Goal: Task Accomplishment & Management: Manage account settings

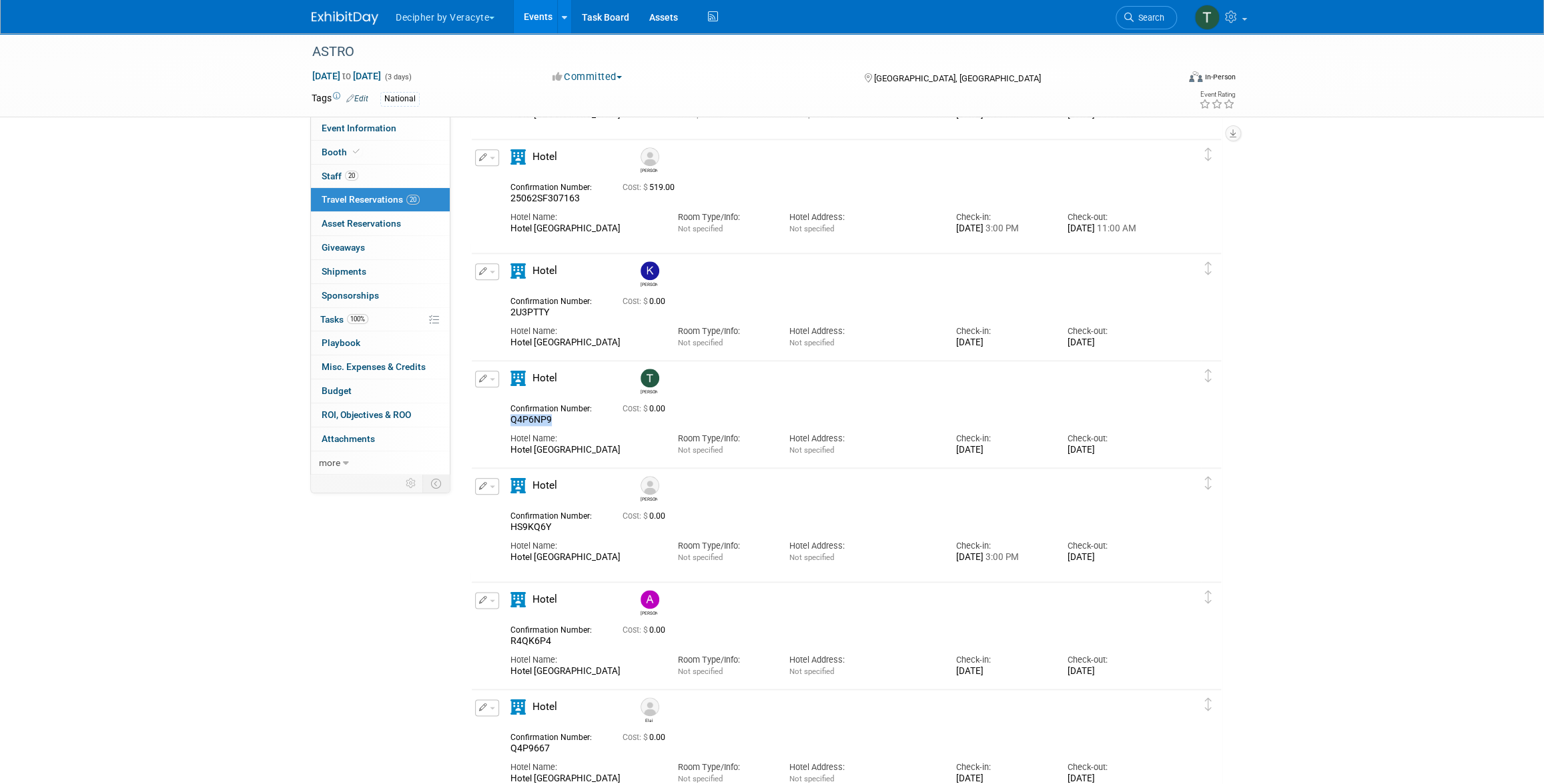
click at [548, 11] on link "Events" at bounding box center [538, 16] width 48 height 34
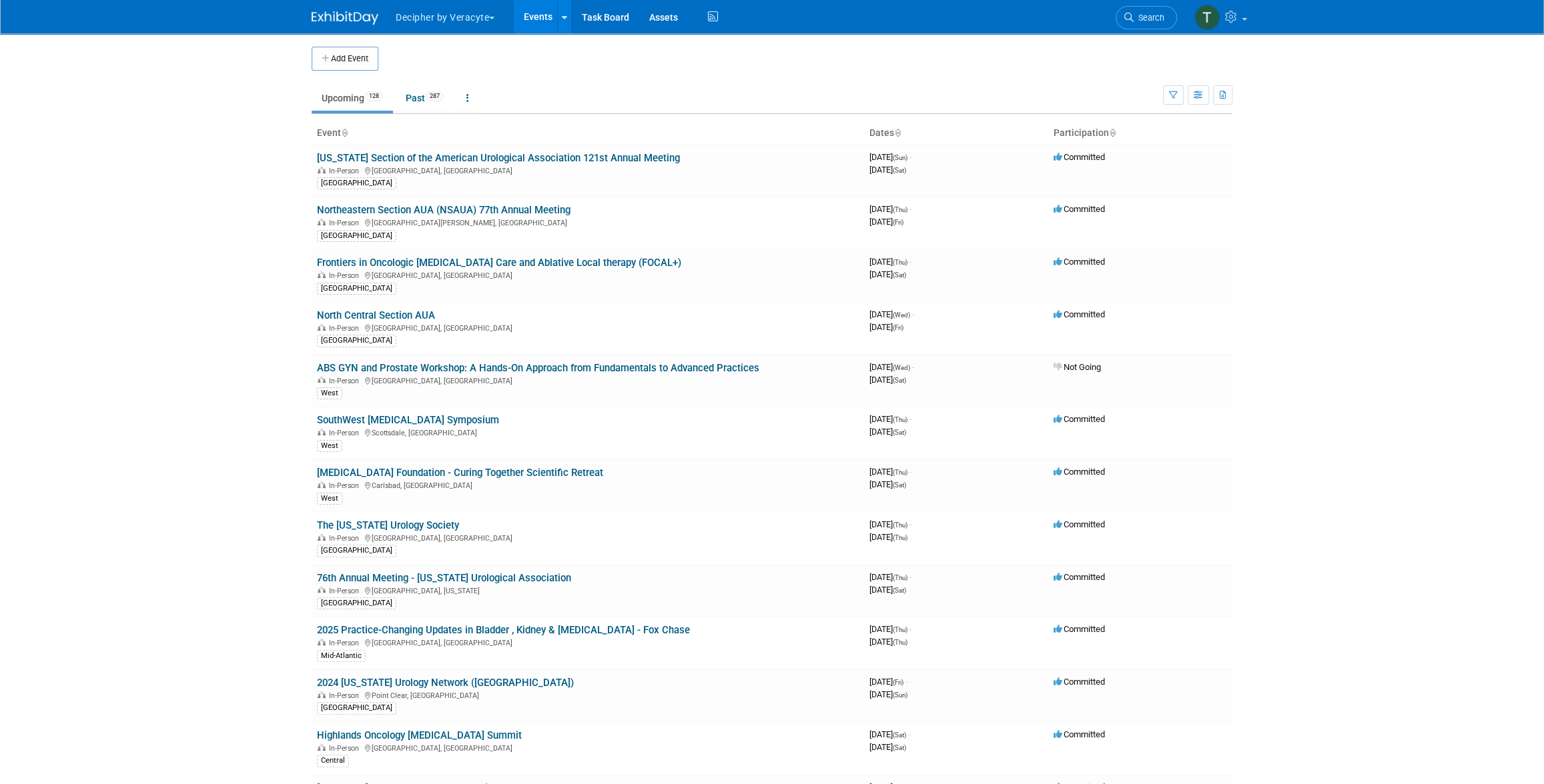
click at [208, 178] on body "Decipher by Veracyte Explore: My Workspaces 2 Go to Workspace: Corporate Events…" at bounding box center [772, 392] width 1544 height 784
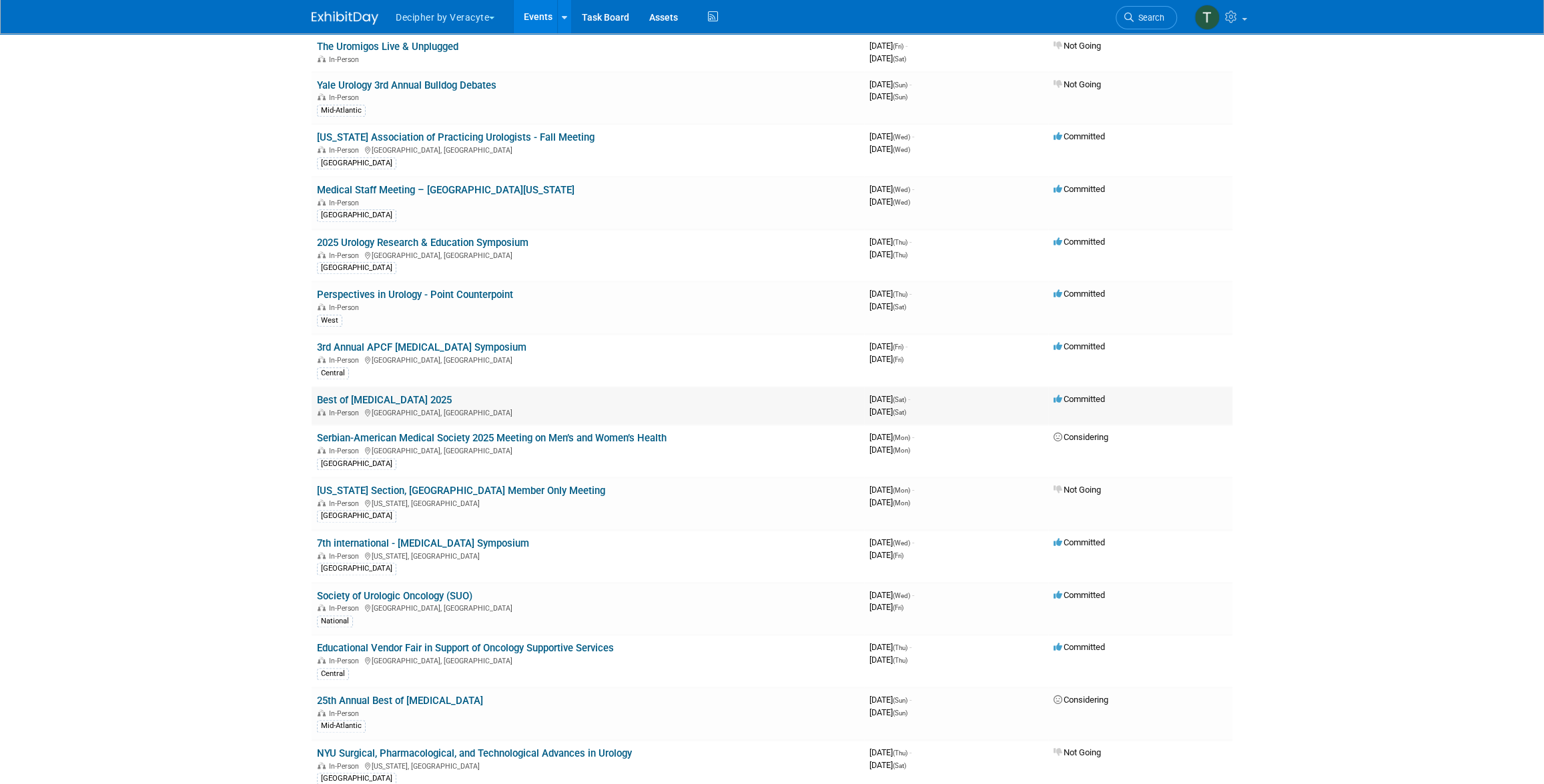
click at [448, 394] on link "Best of [MEDICAL_DATA] 2025" at bounding box center [384, 400] width 135 height 12
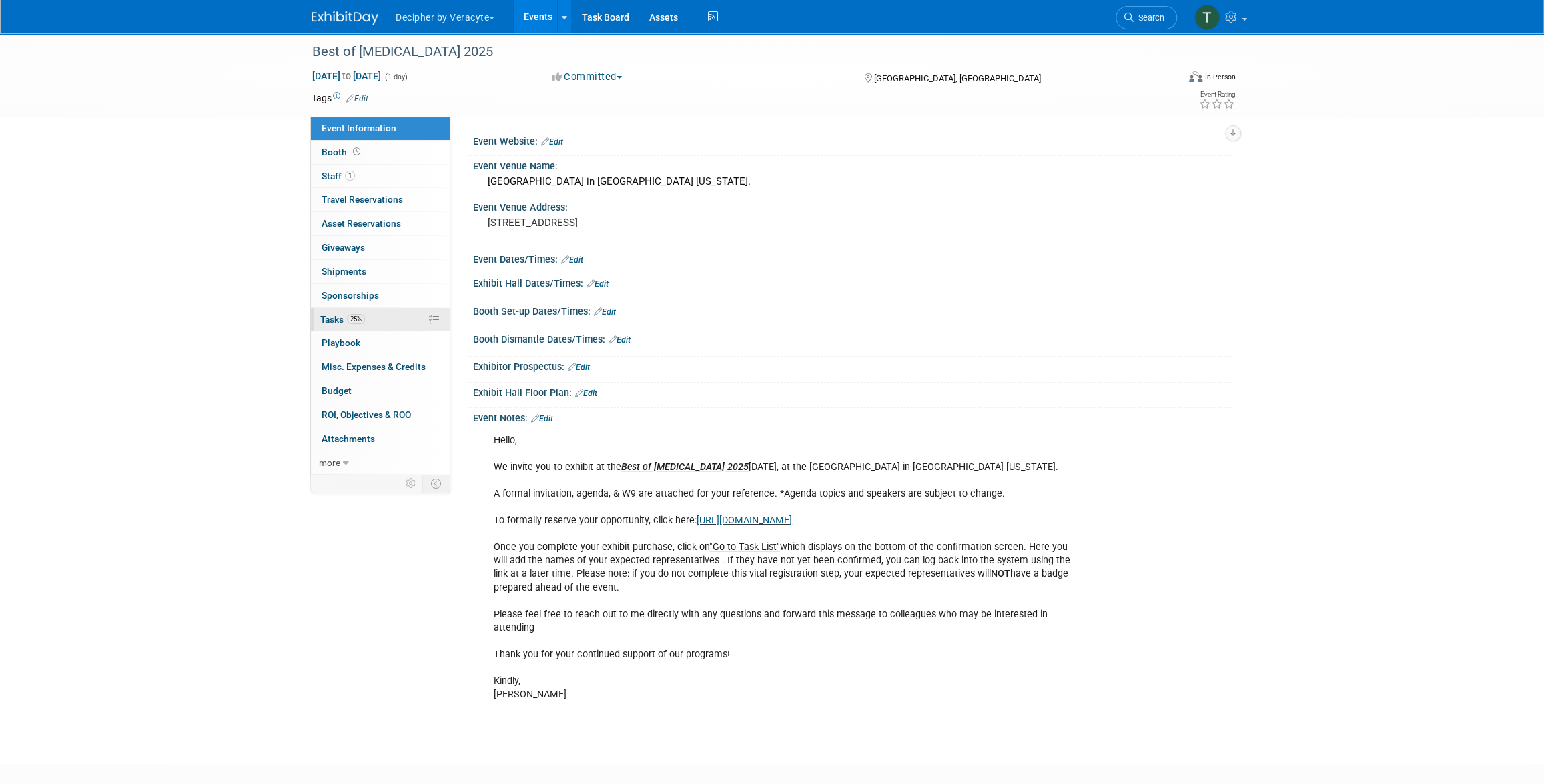
click at [390, 309] on link "25% Tasks 25%" at bounding box center [381, 320] width 139 height 24
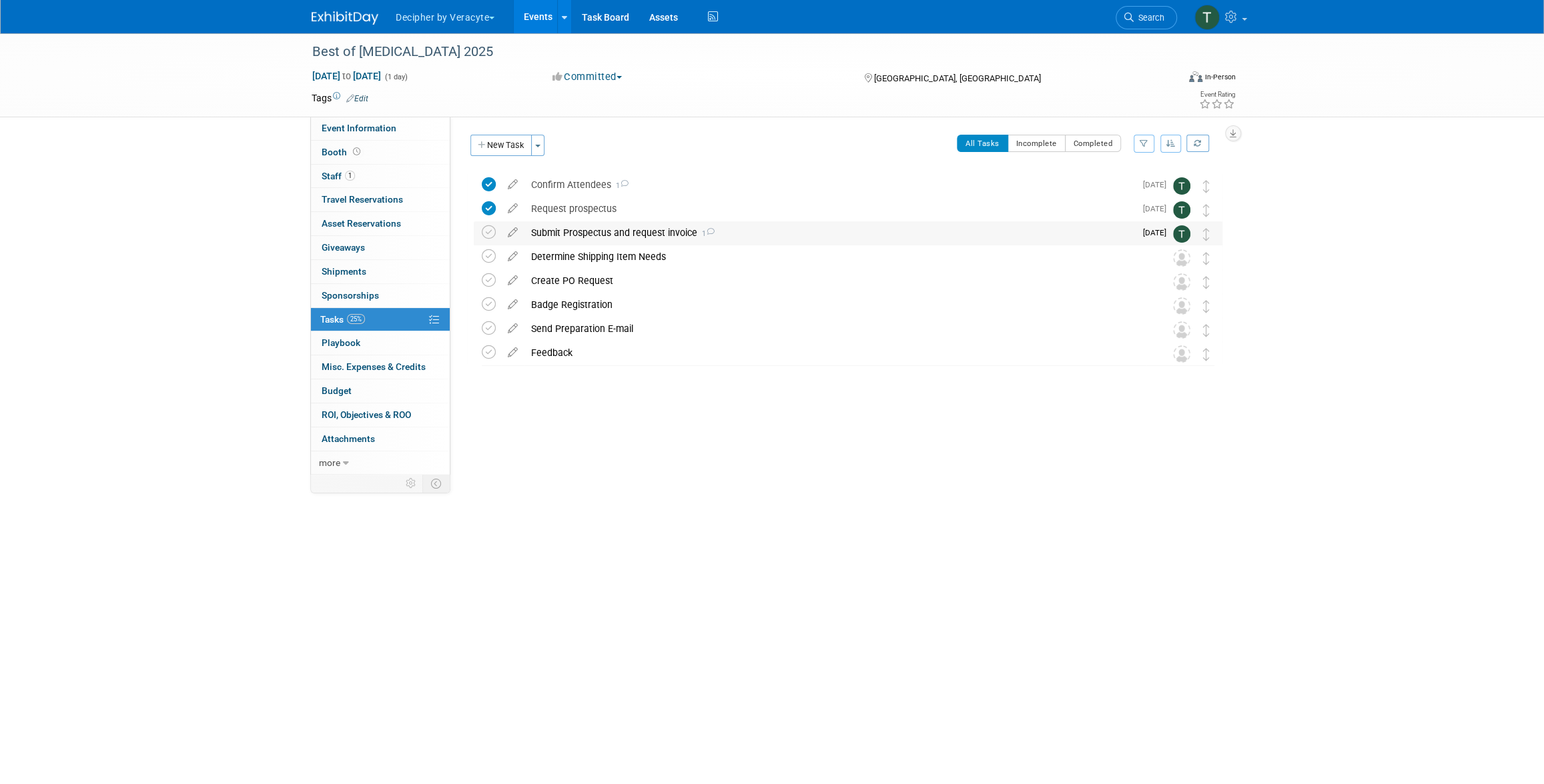
click at [604, 223] on div "Submit Prospectus and request invoice 1" at bounding box center [830, 233] width 611 height 23
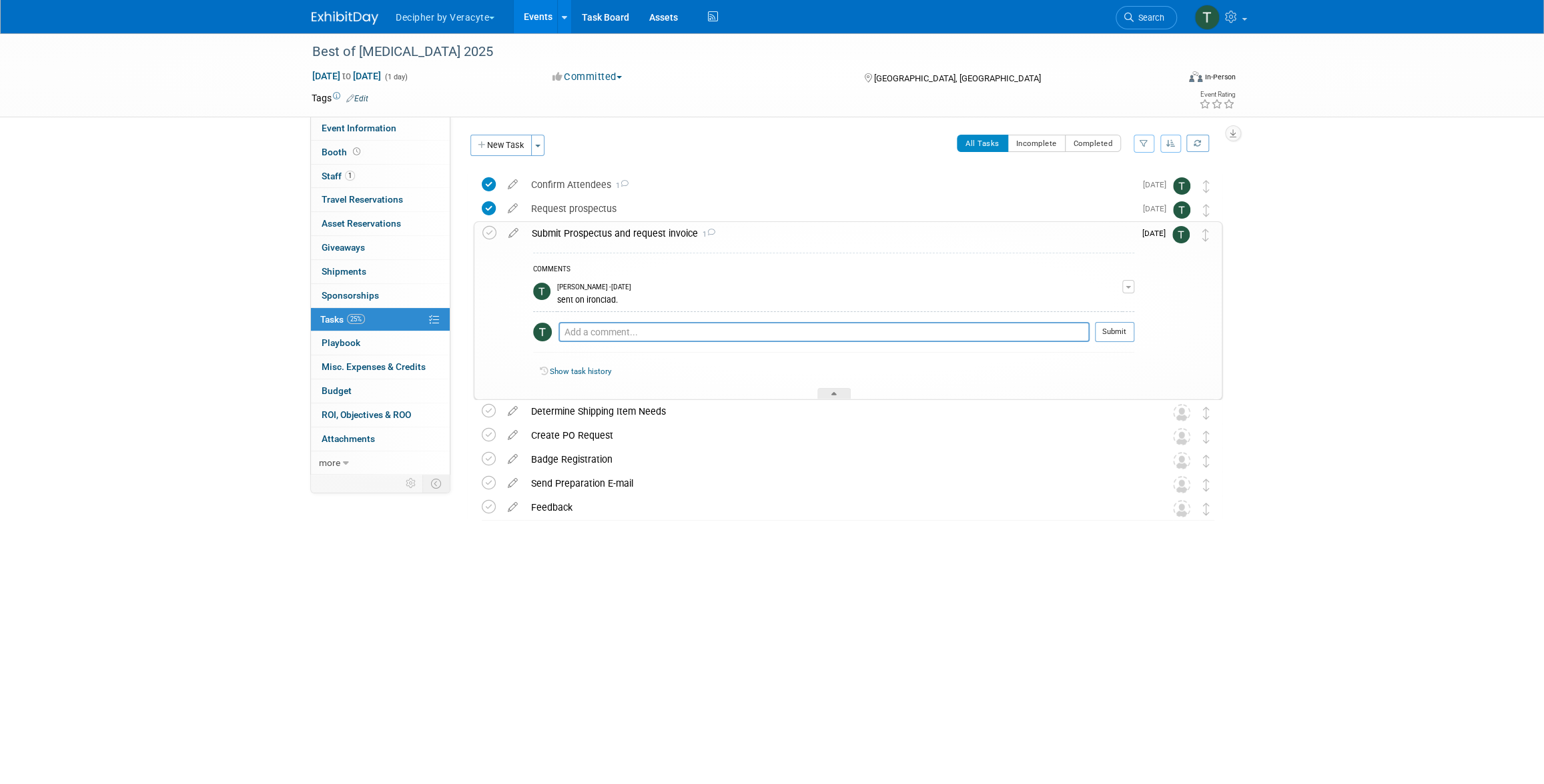
click at [604, 223] on div "Submit Prospectus and request invoice 1" at bounding box center [829, 233] width 609 height 23
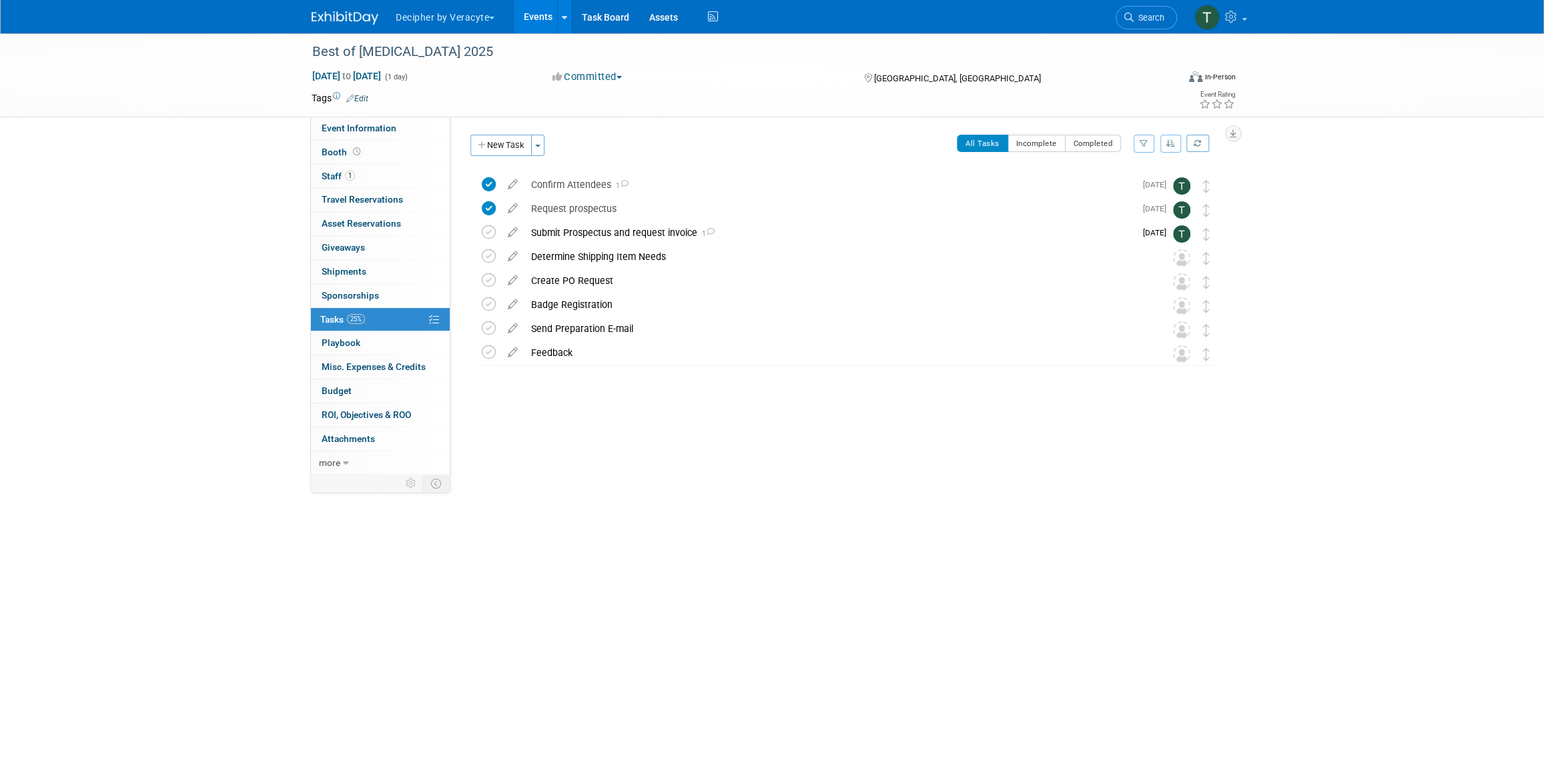
click at [525, 20] on link "Events" at bounding box center [538, 16] width 48 height 34
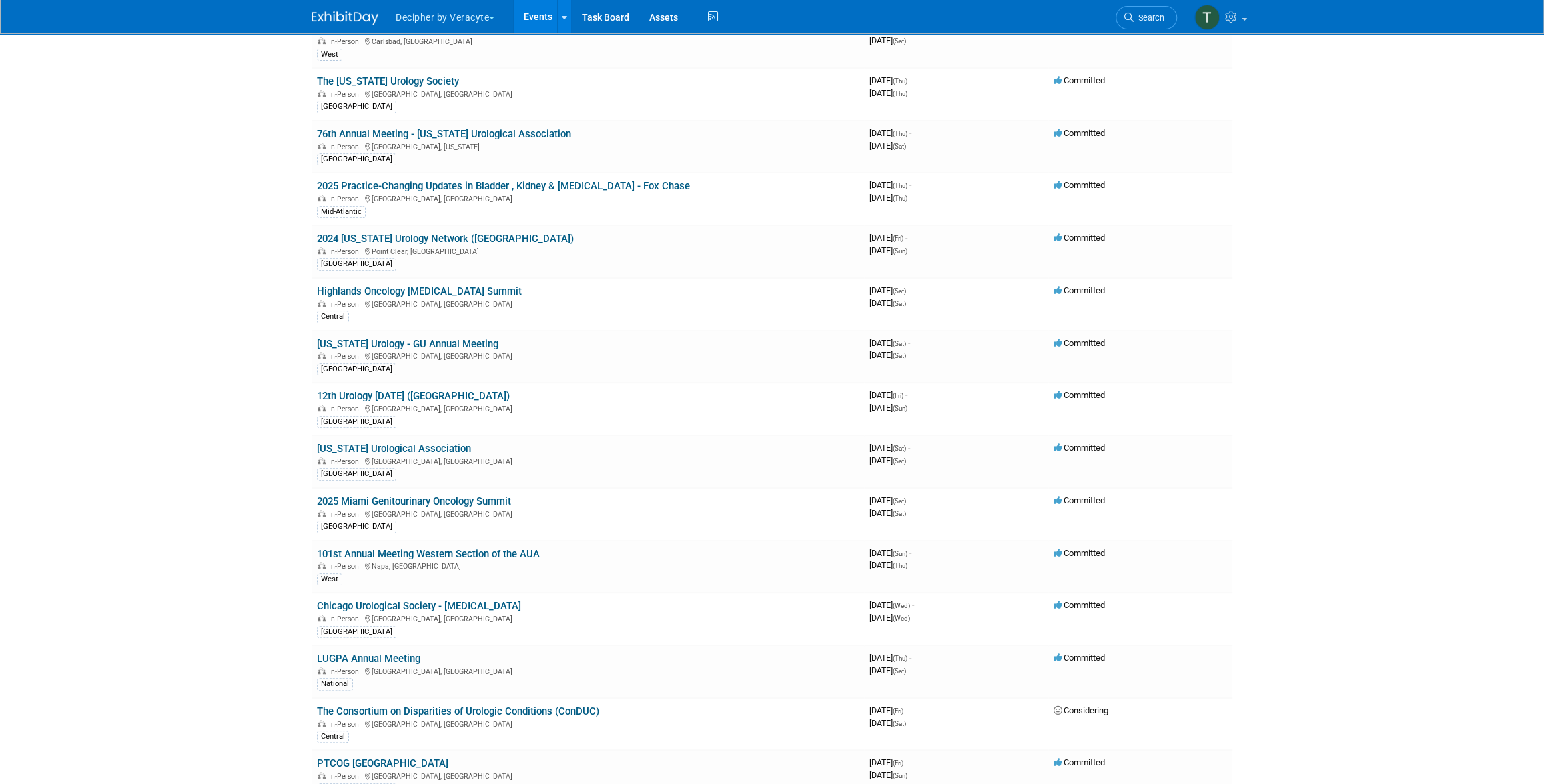
scroll to position [1461, 0]
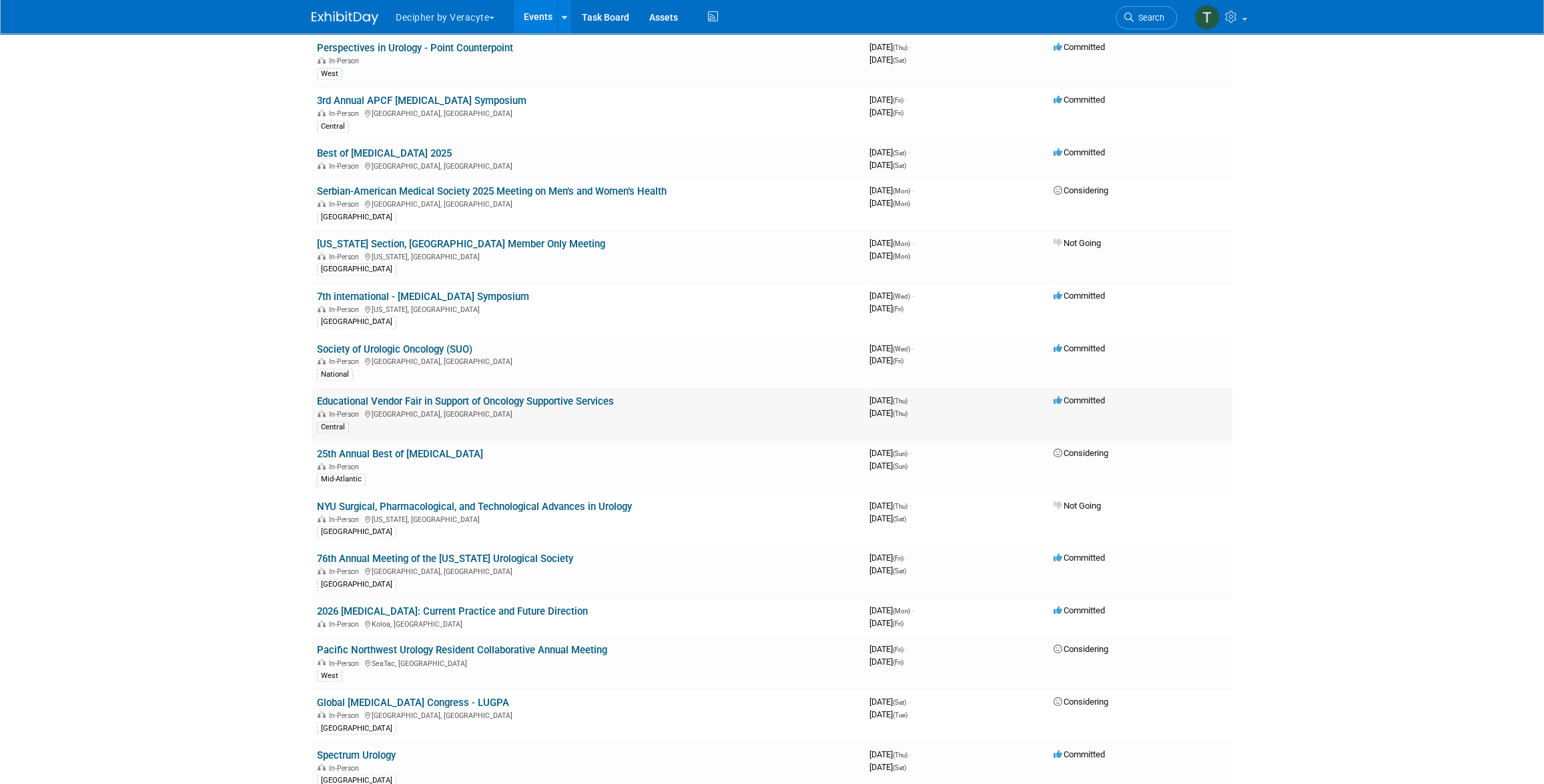
click at [538, 395] on link "Educational Vendor Fair in Support of Oncology Supportive Services" at bounding box center [465, 401] width 297 height 12
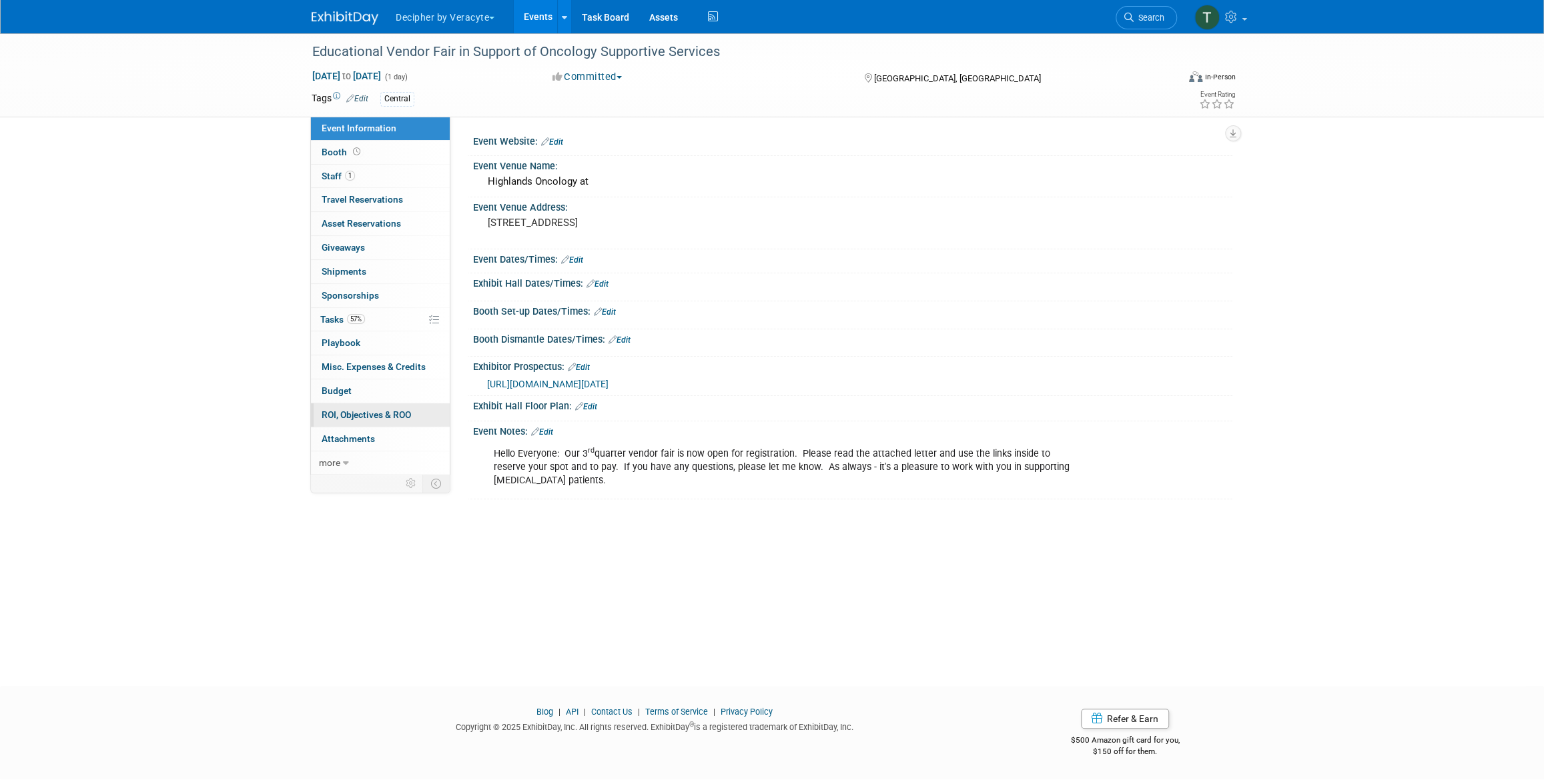
click at [385, 409] on span "ROI, Objectives & ROO 0" at bounding box center [366, 414] width 89 height 11
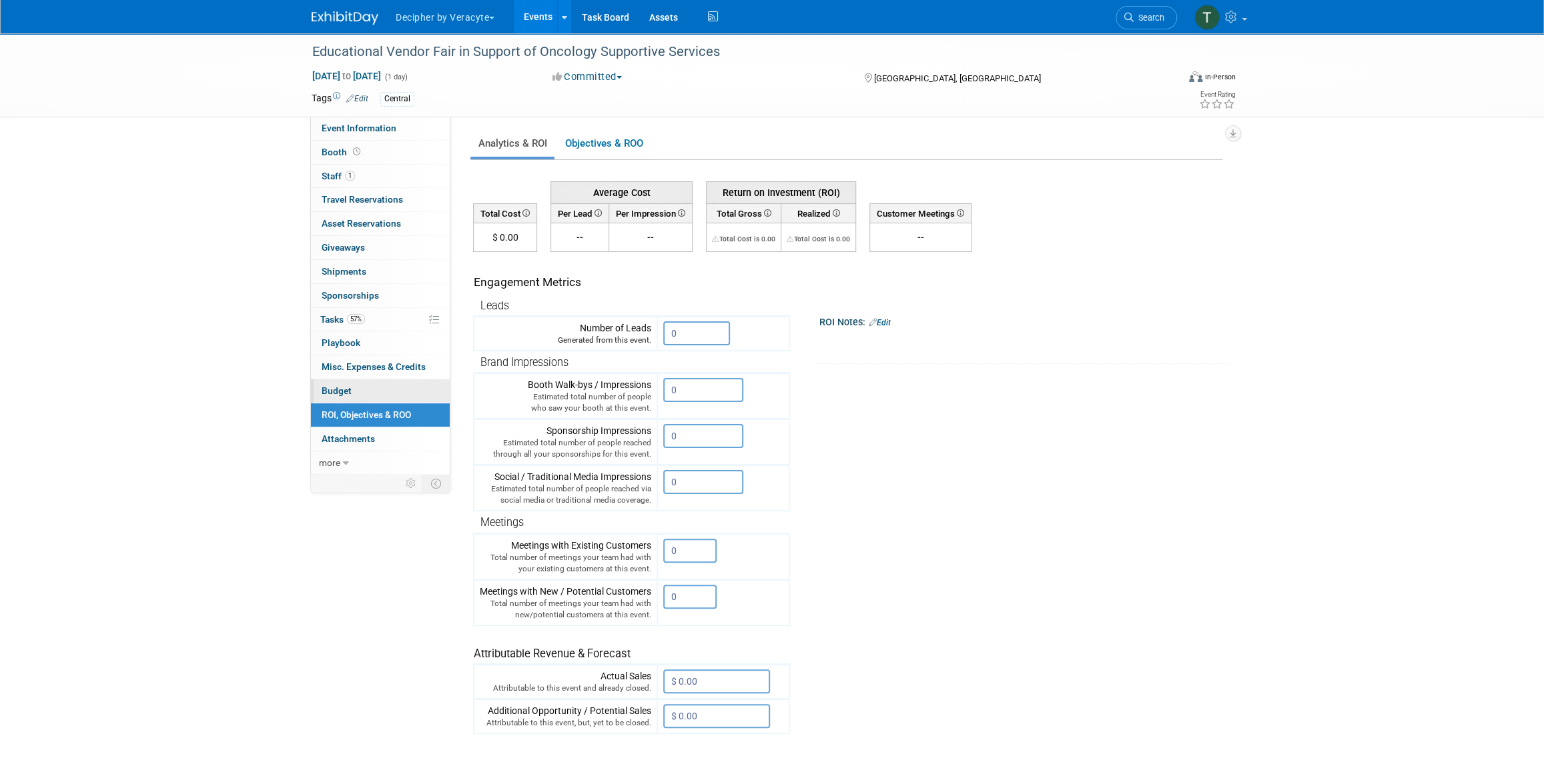
click at [379, 390] on link "Budget" at bounding box center [381, 391] width 139 height 24
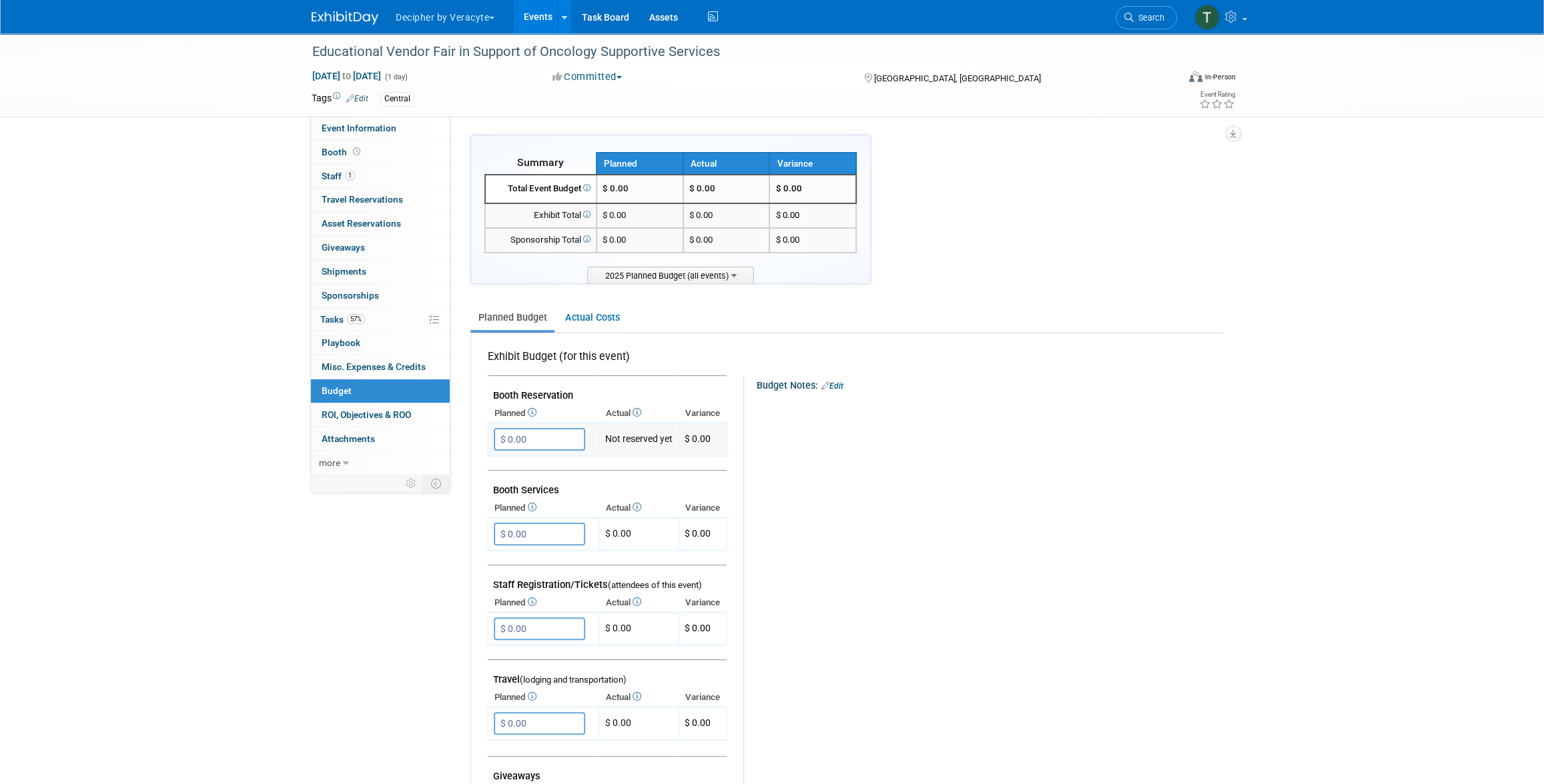
click at [545, 438] on input "$ 0.00" at bounding box center [539, 439] width 92 height 23
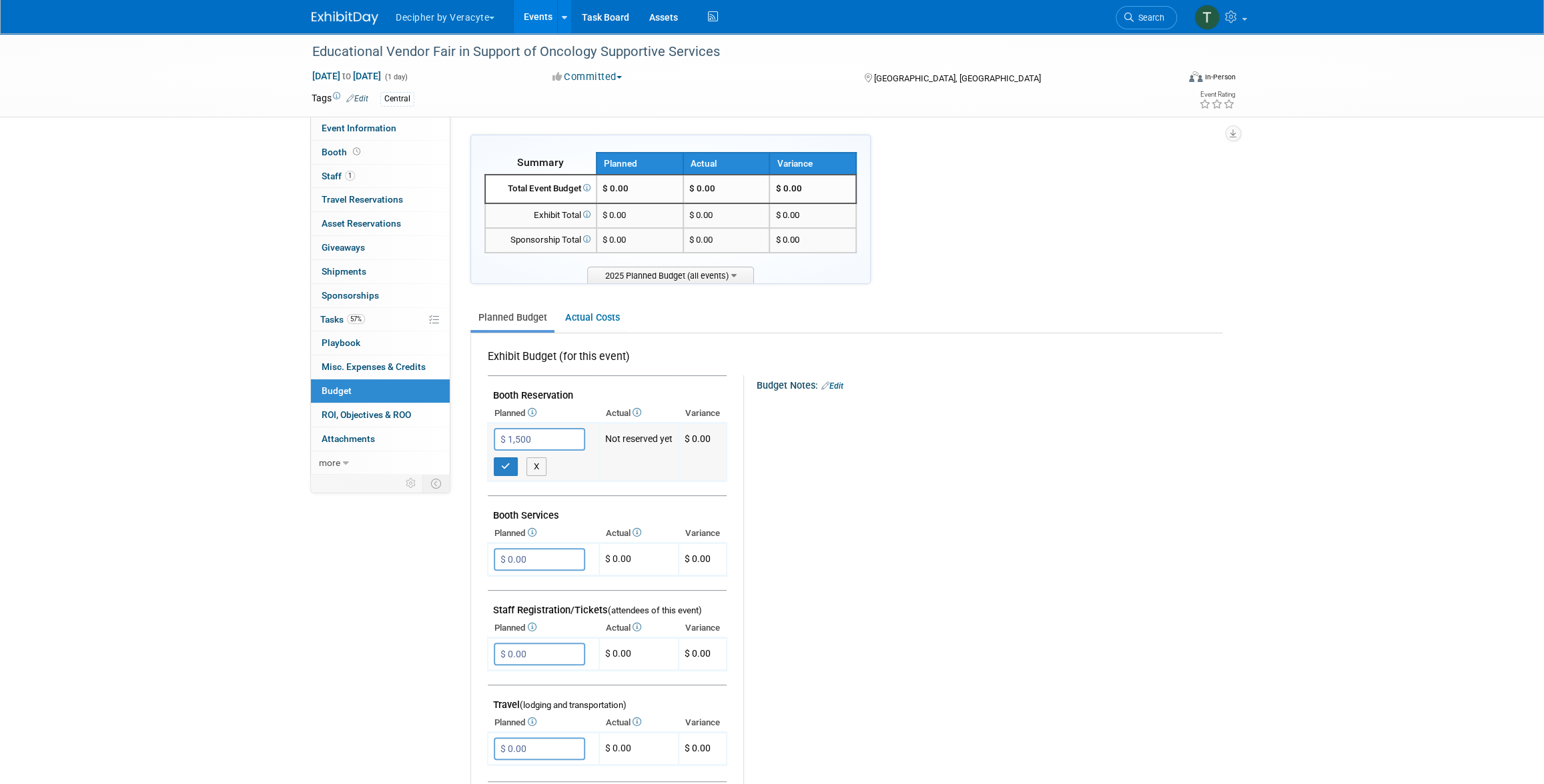
type input "$ 1,500.00"
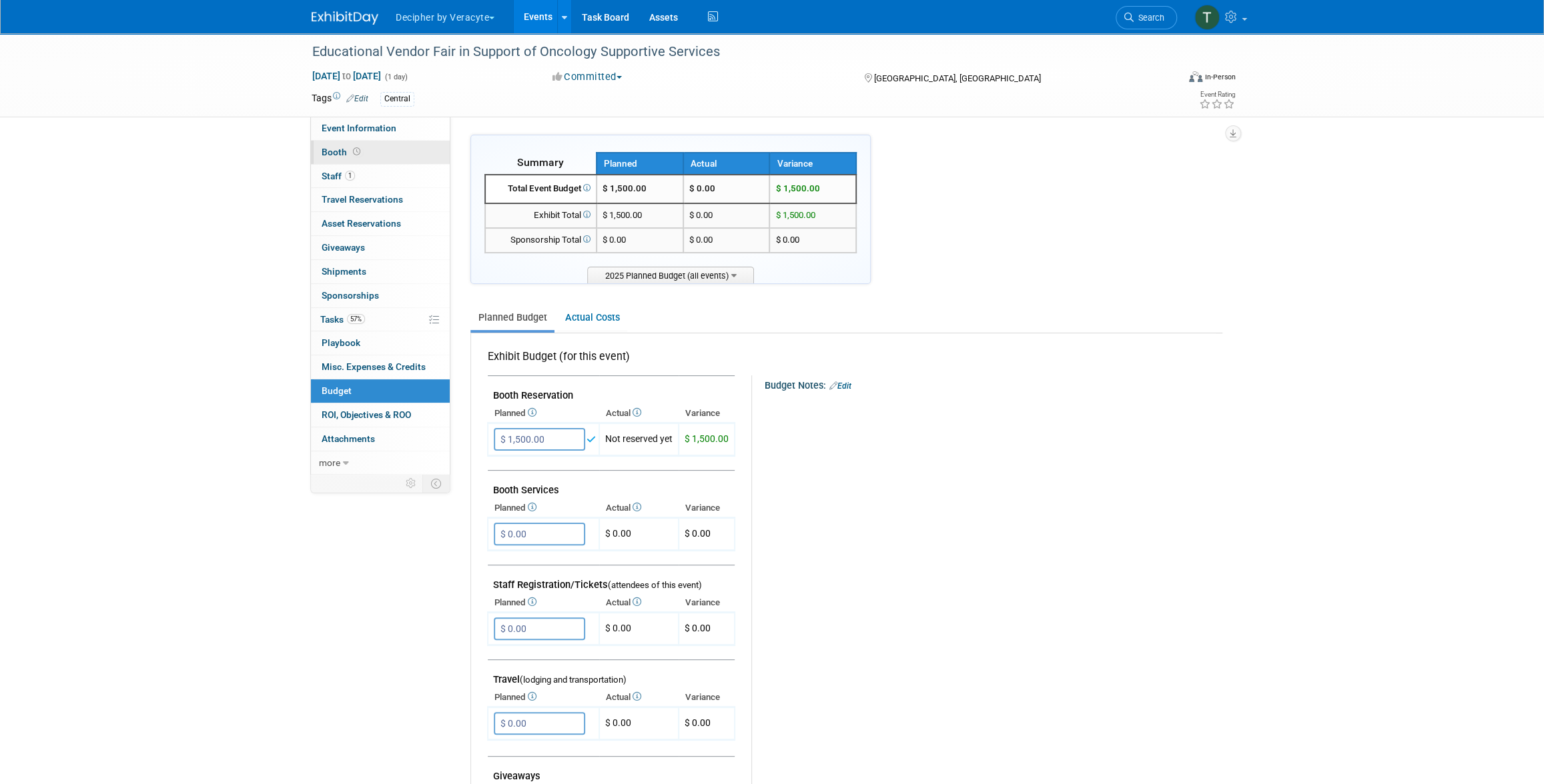
click at [380, 163] on link "Booth" at bounding box center [381, 152] width 139 height 24
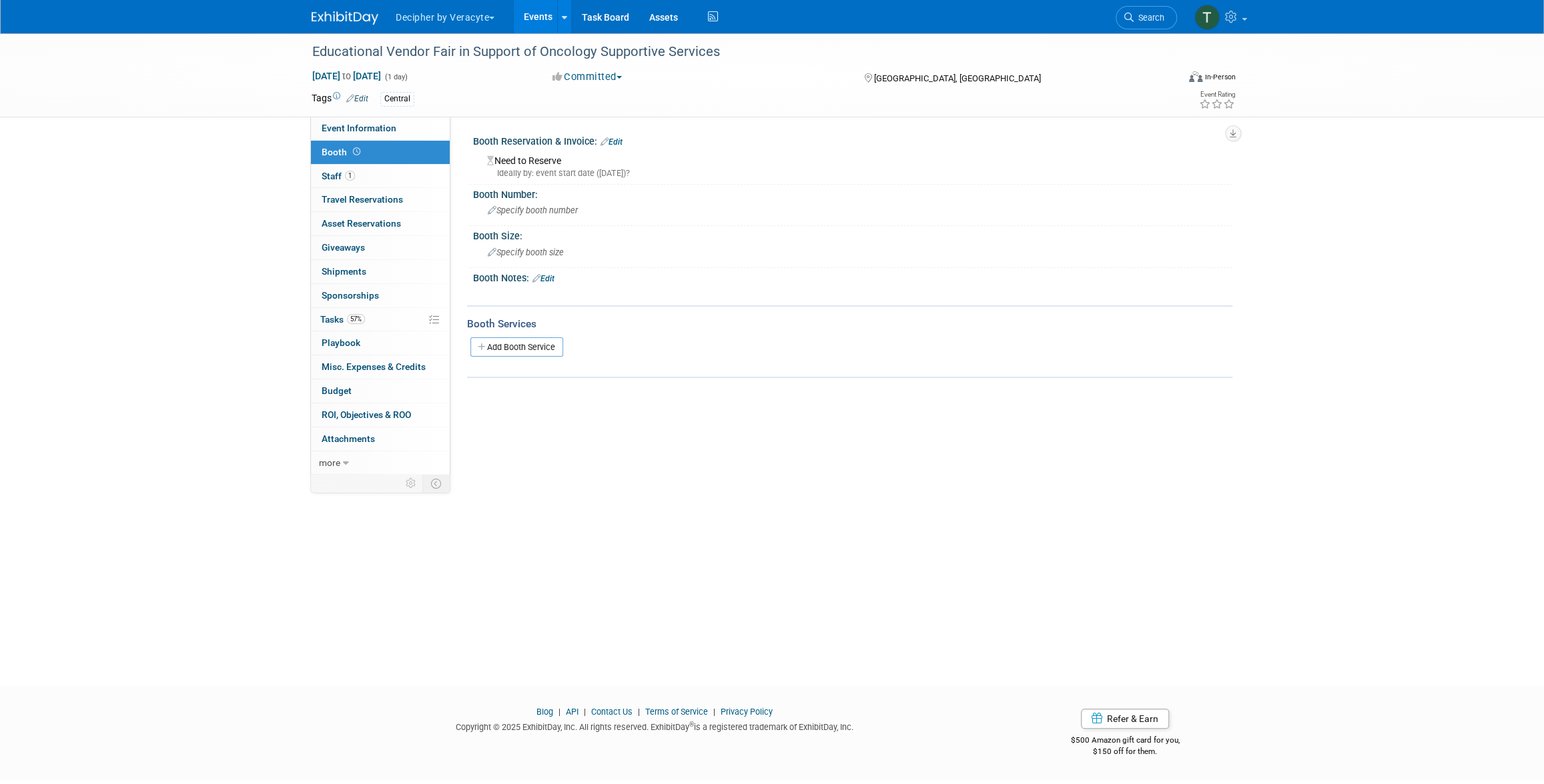
click at [613, 139] on link "Edit" at bounding box center [611, 142] width 22 height 9
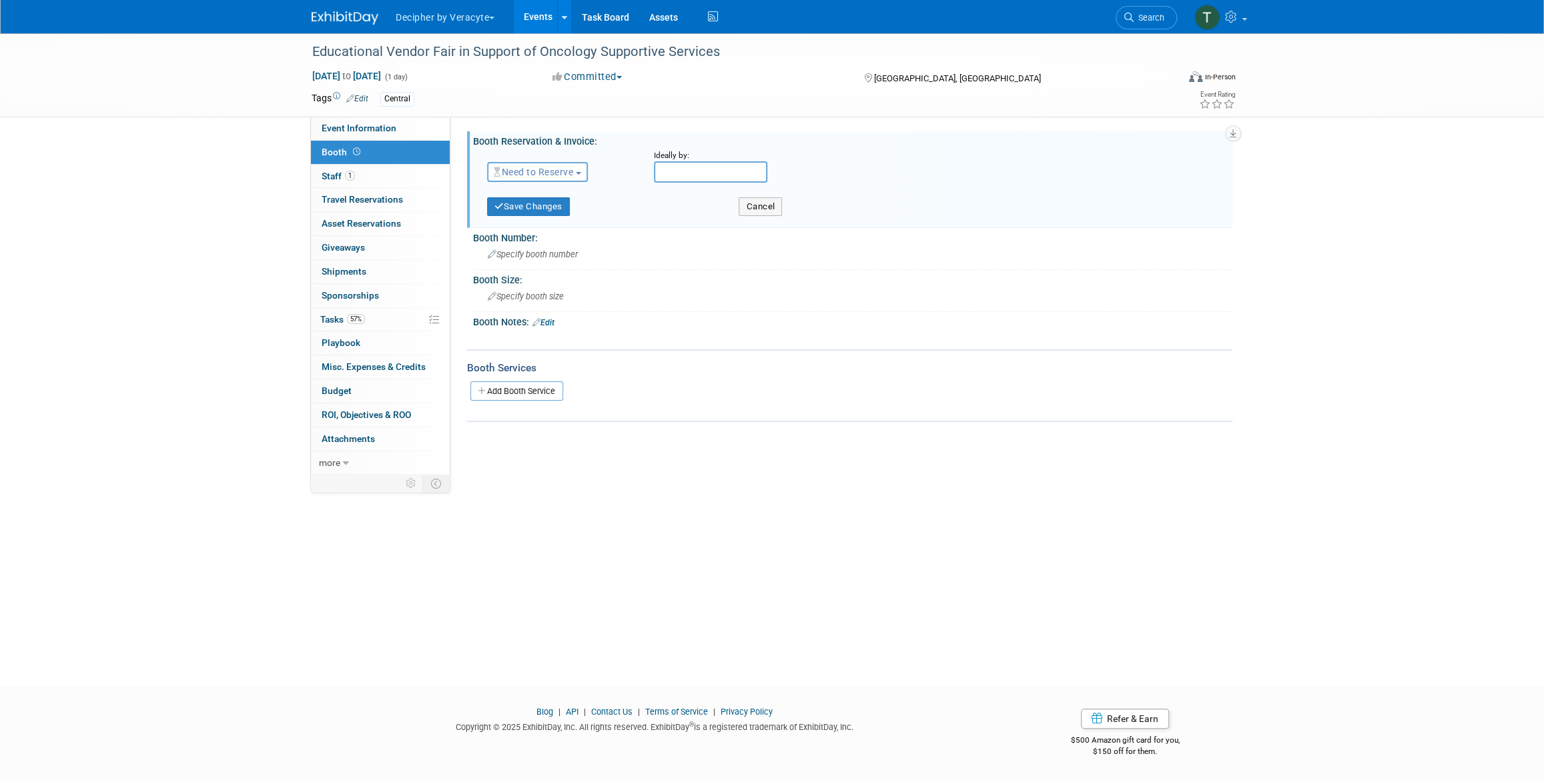
click at [531, 171] on span "Need to Reserve" at bounding box center [533, 172] width 79 height 11
click at [546, 213] on link "Reserved" at bounding box center [559, 213] width 142 height 19
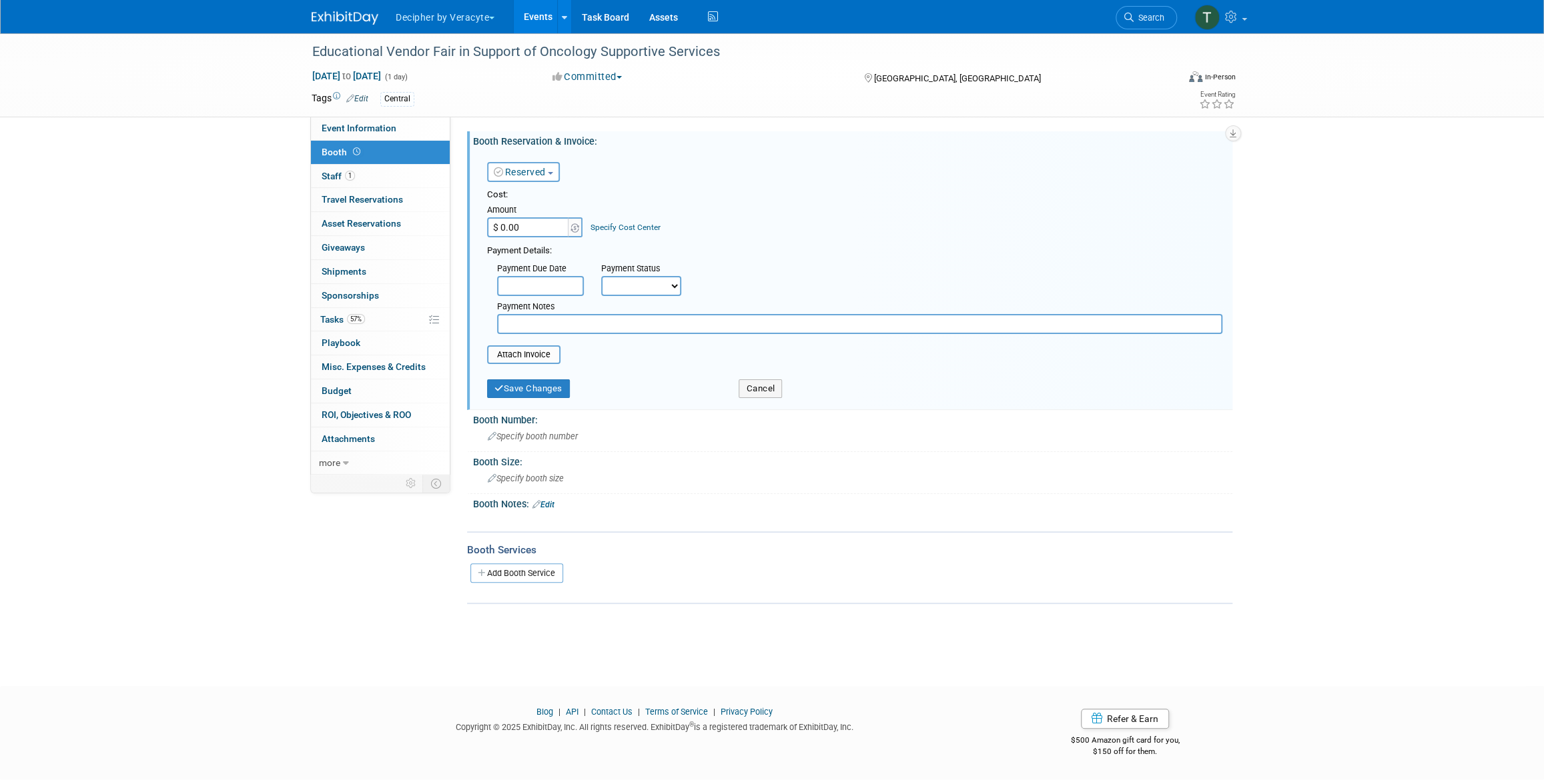
click at [522, 223] on input "$ 0.00" at bounding box center [529, 228] width 84 height 20
type input "$ 1,500.00"
click at [540, 387] on button "Save Changes" at bounding box center [528, 389] width 83 height 19
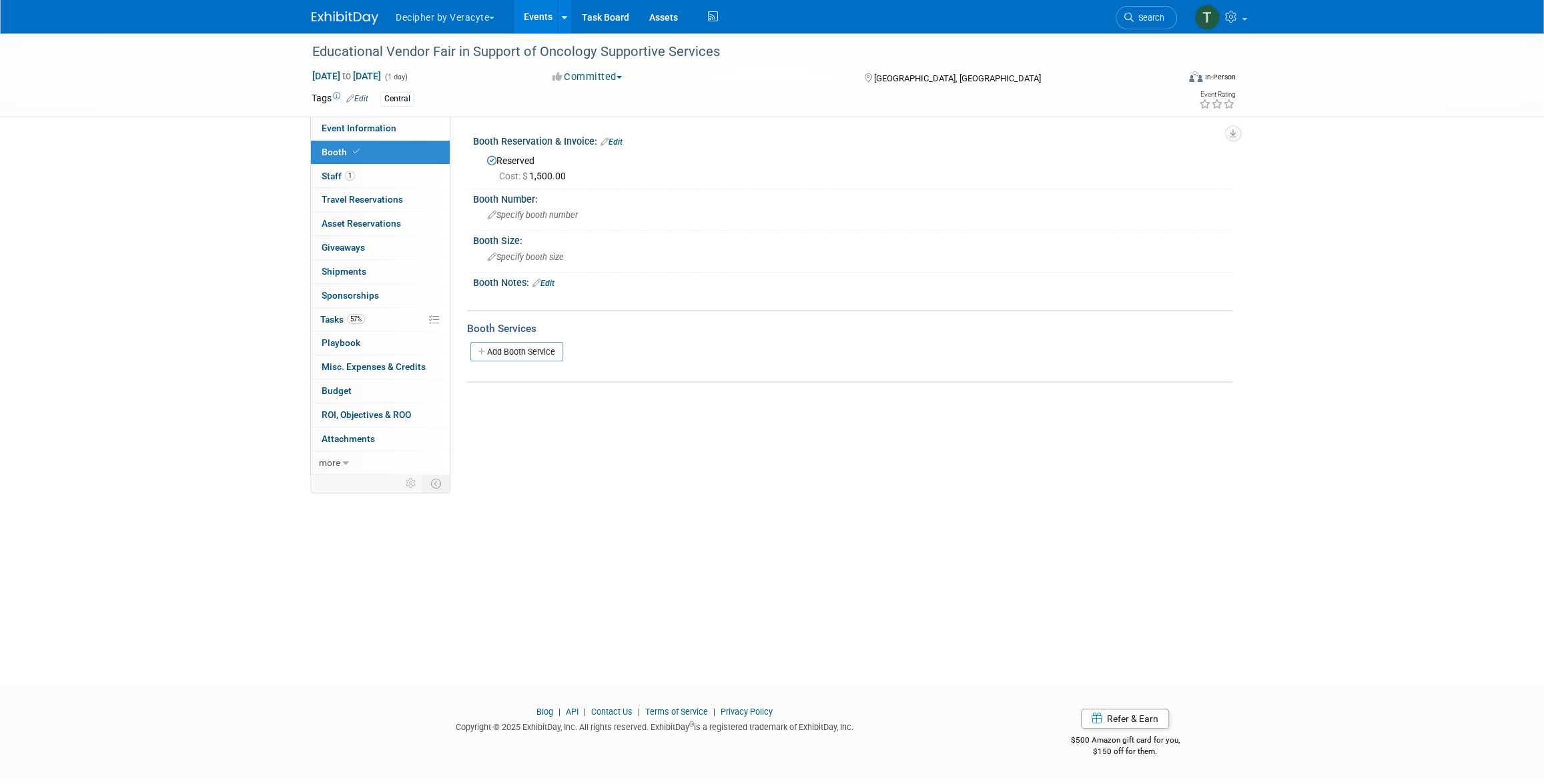
click at [608, 151] on div "Reserved Cost: $ 1,500.00" at bounding box center [852, 166] width 739 height 32
click at [618, 139] on link "Edit" at bounding box center [611, 142] width 22 height 9
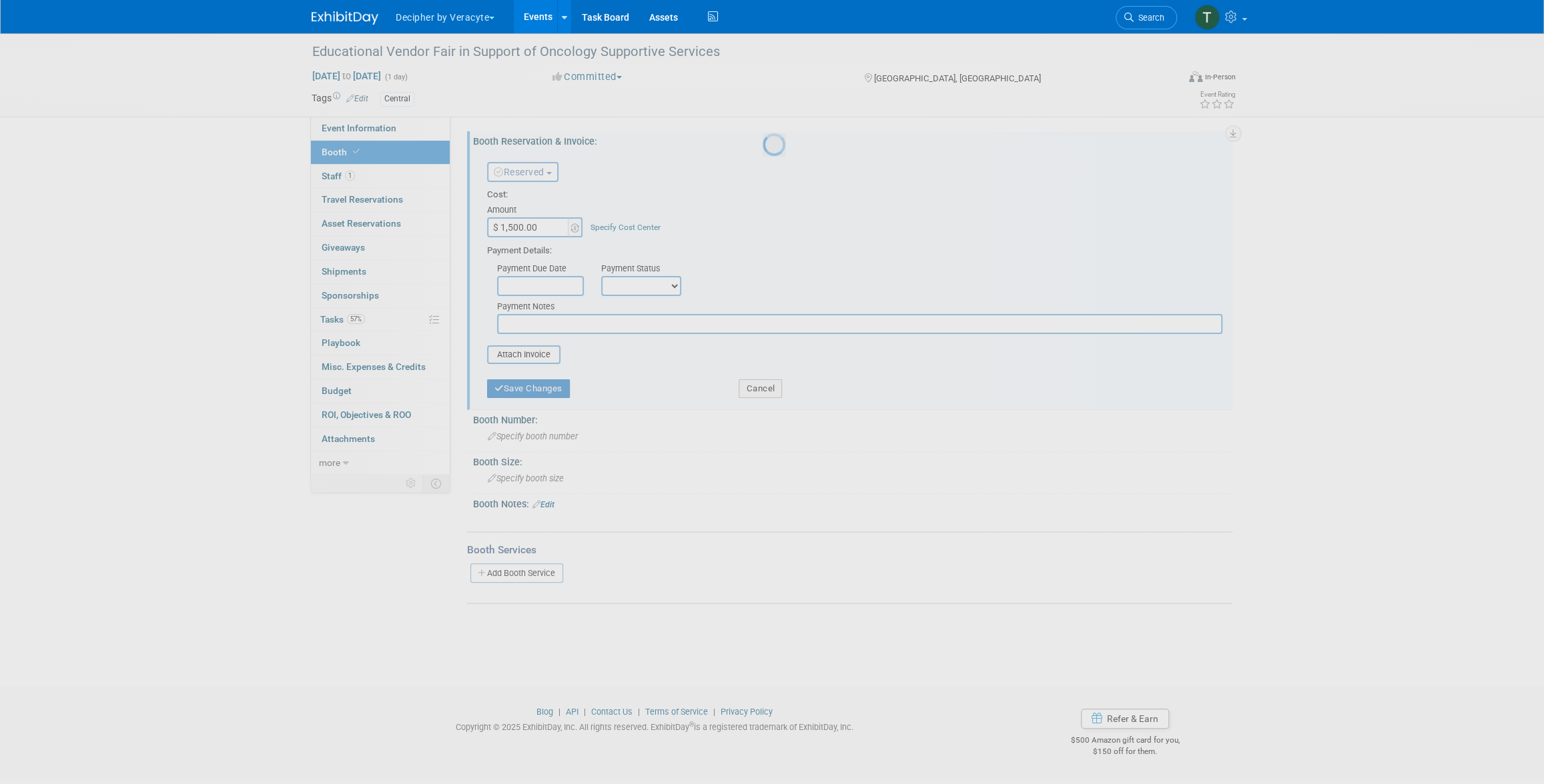
click at [763, 142] on div at bounding box center [772, 392] width 19 height 784
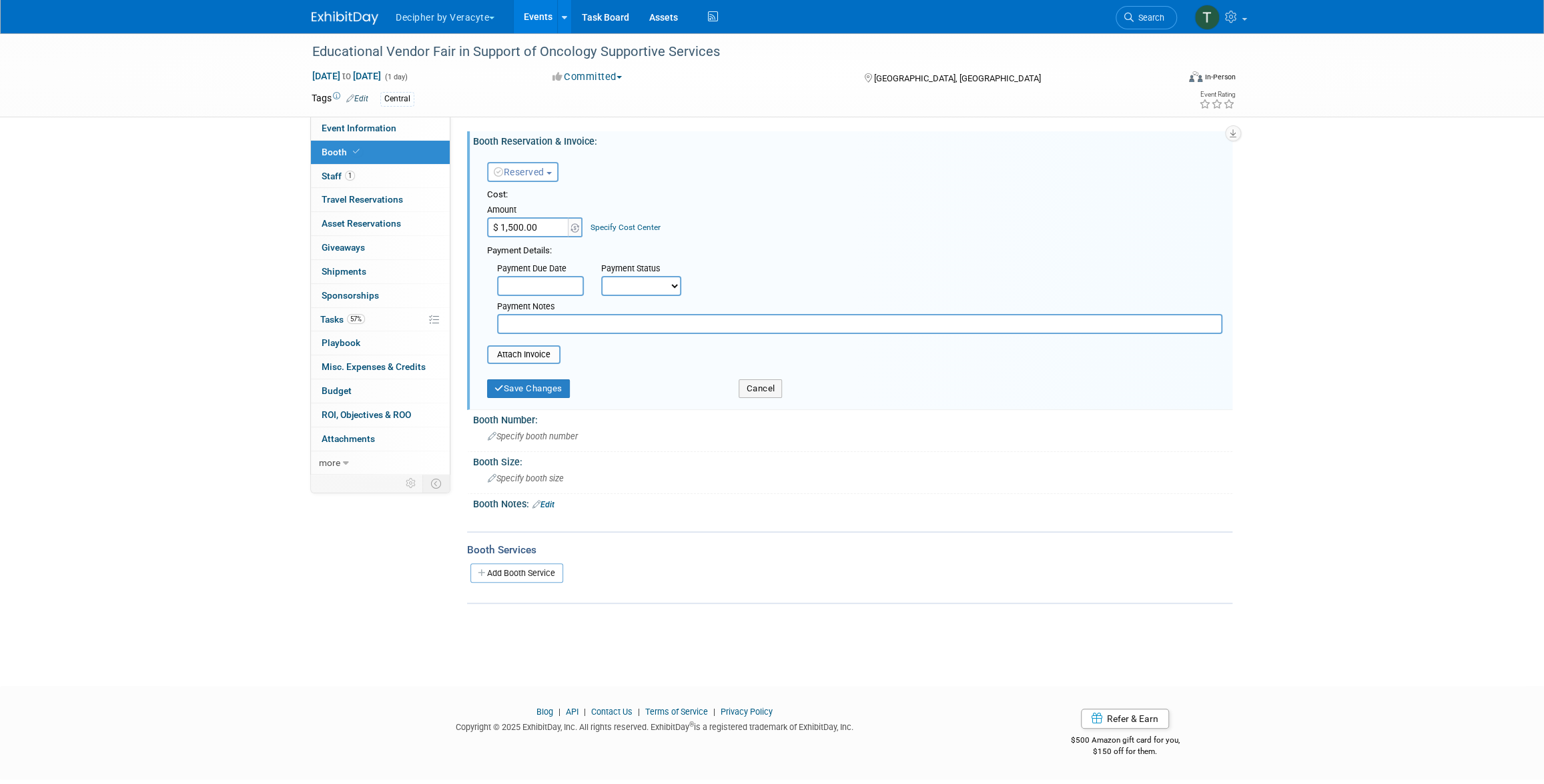
click at [510, 228] on input "$ 1,500.00" at bounding box center [529, 228] width 84 height 20
type input "$ 3,500.00"
click at [549, 384] on button "Save Changes" at bounding box center [528, 389] width 83 height 19
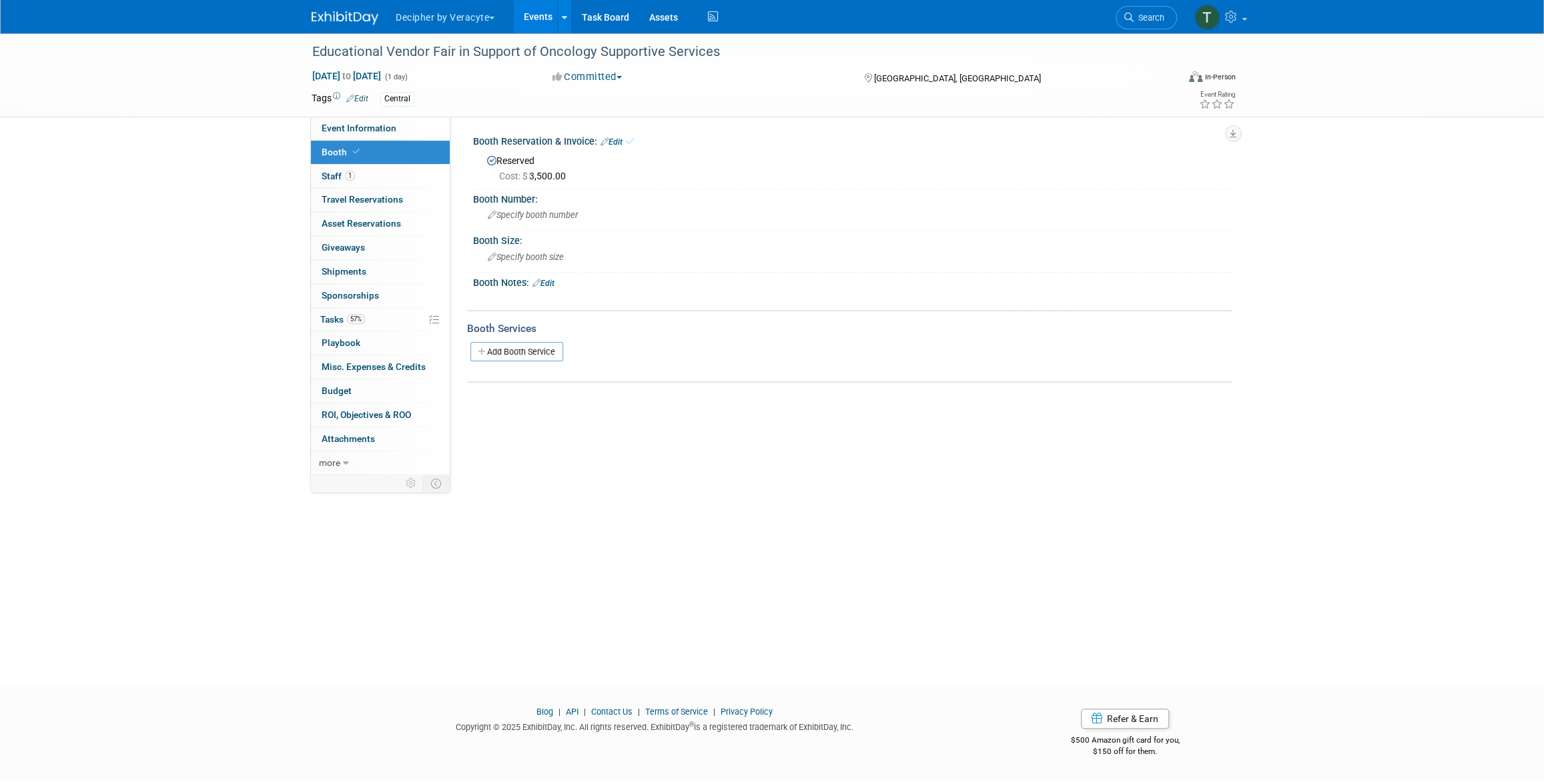
click at [377, 402] on link "Budget" at bounding box center [381, 391] width 139 height 24
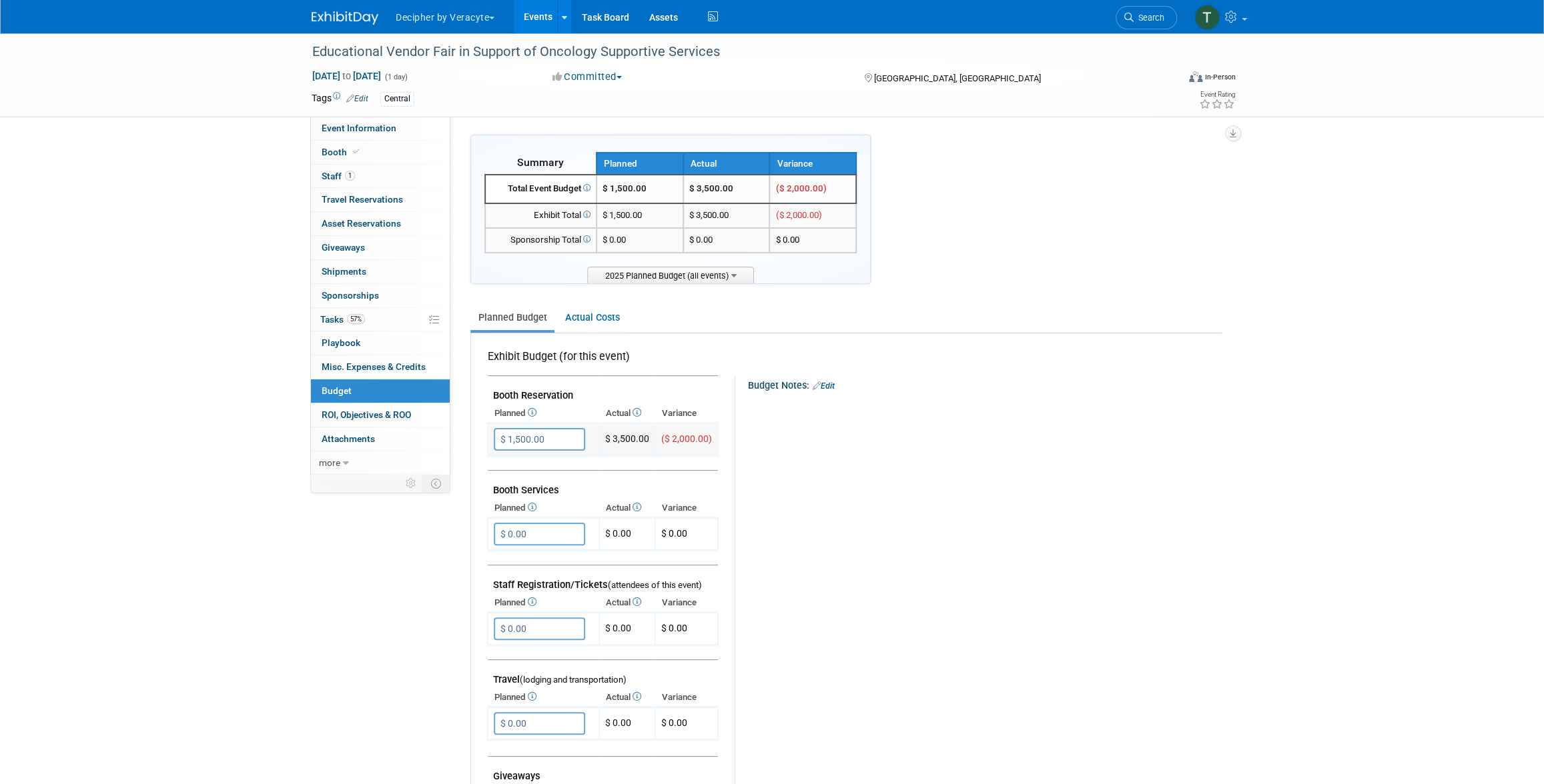
click at [561, 447] on input "$ 1,500.00" at bounding box center [539, 439] width 92 height 23
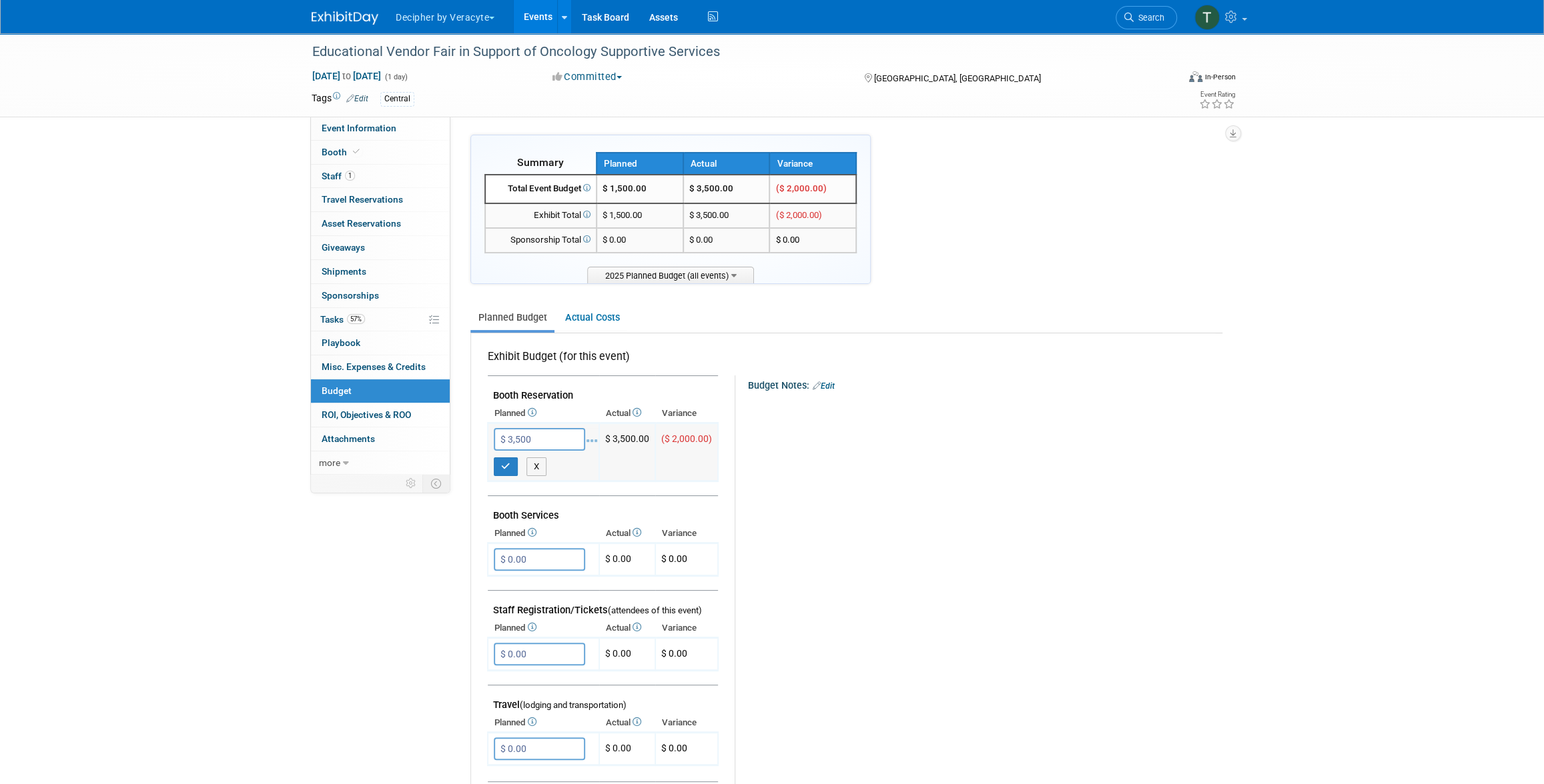
type input "$ 3,500.00"
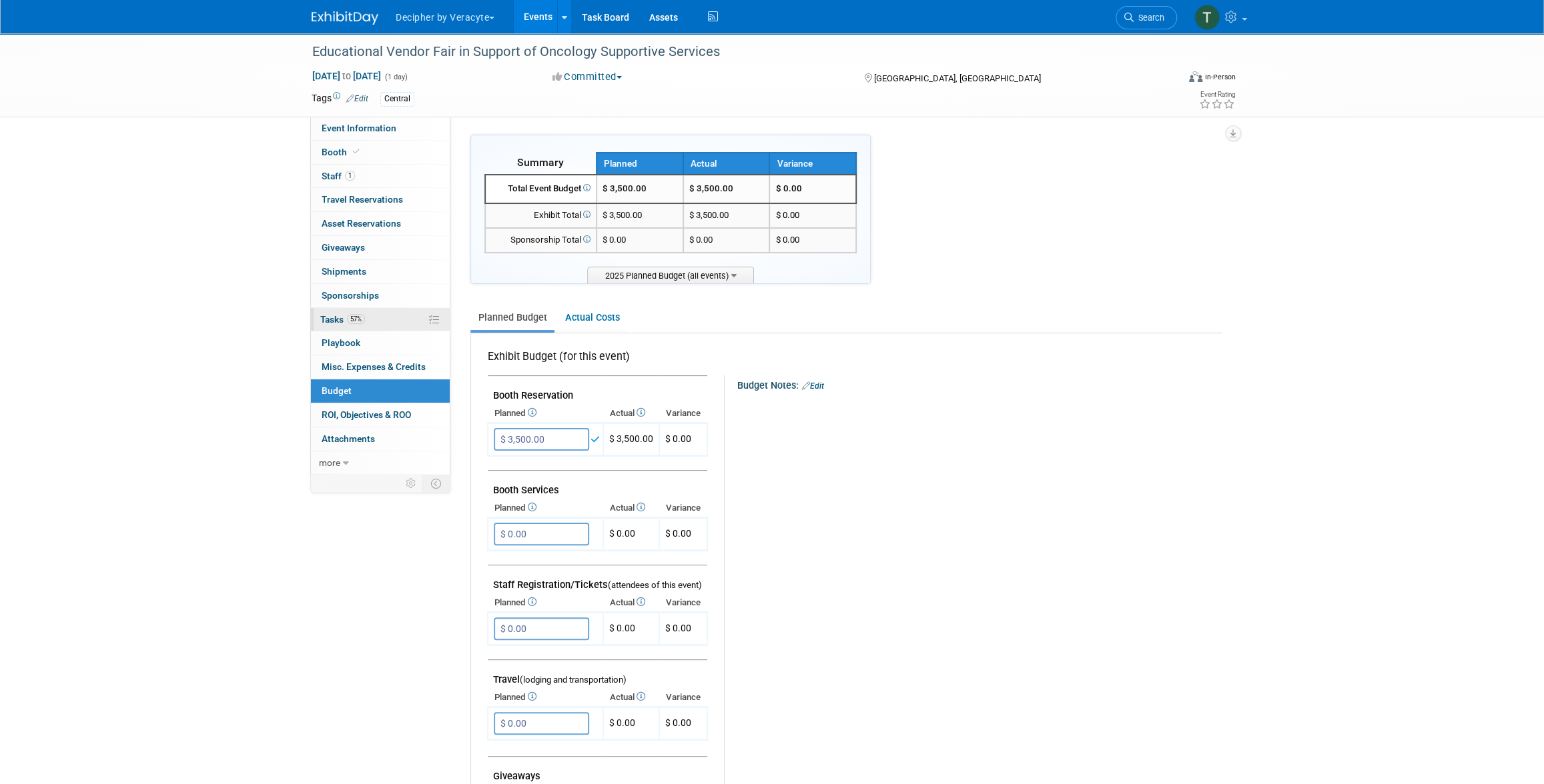
click at [400, 318] on link "57% Tasks 57%" at bounding box center [381, 320] width 139 height 24
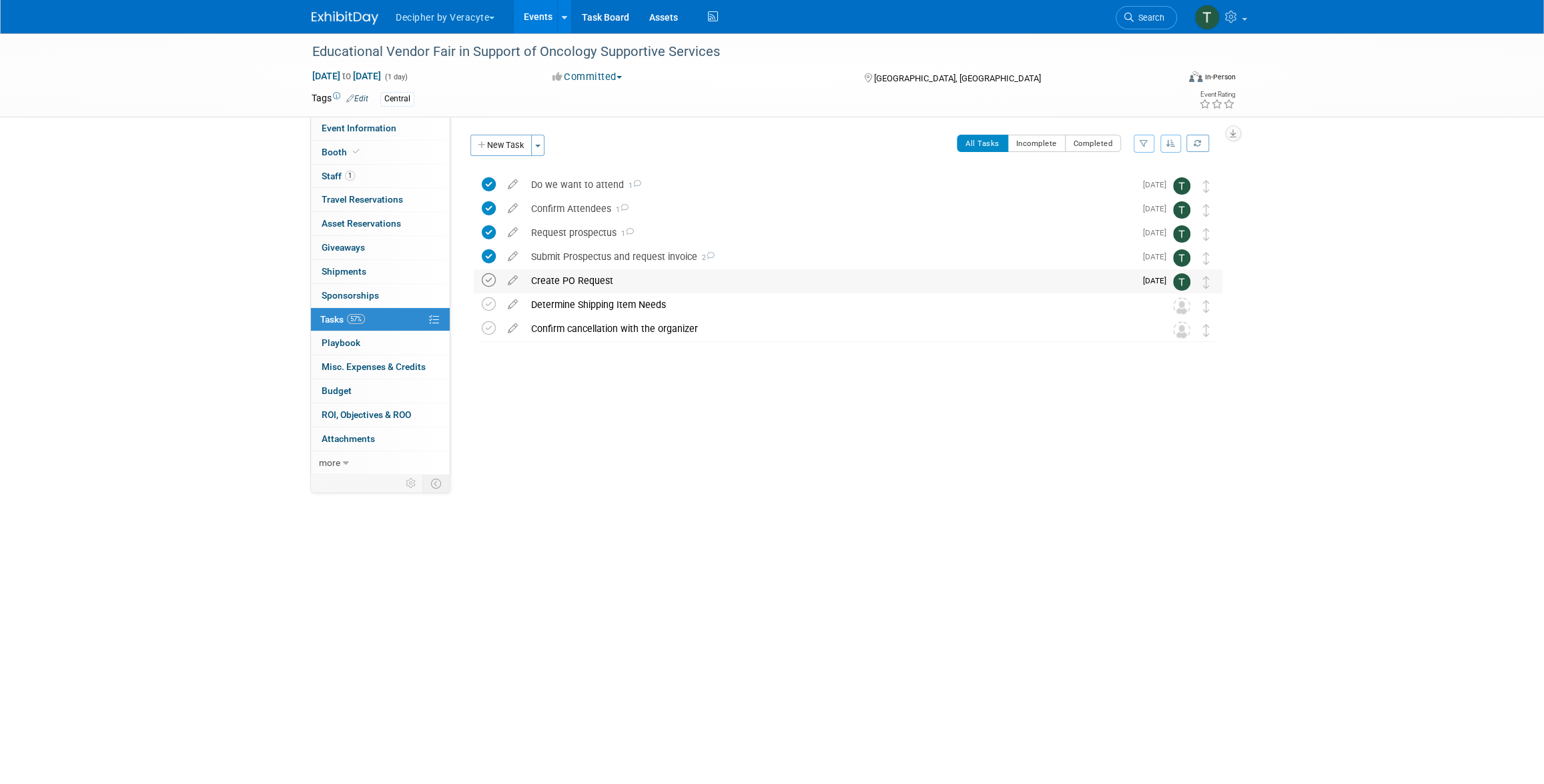
click at [491, 277] on icon at bounding box center [488, 280] width 14 height 14
click at [568, 279] on div "Create PO Request" at bounding box center [830, 281] width 611 height 23
click at [611, 285] on div "Create PO Request" at bounding box center [830, 281] width 611 height 23
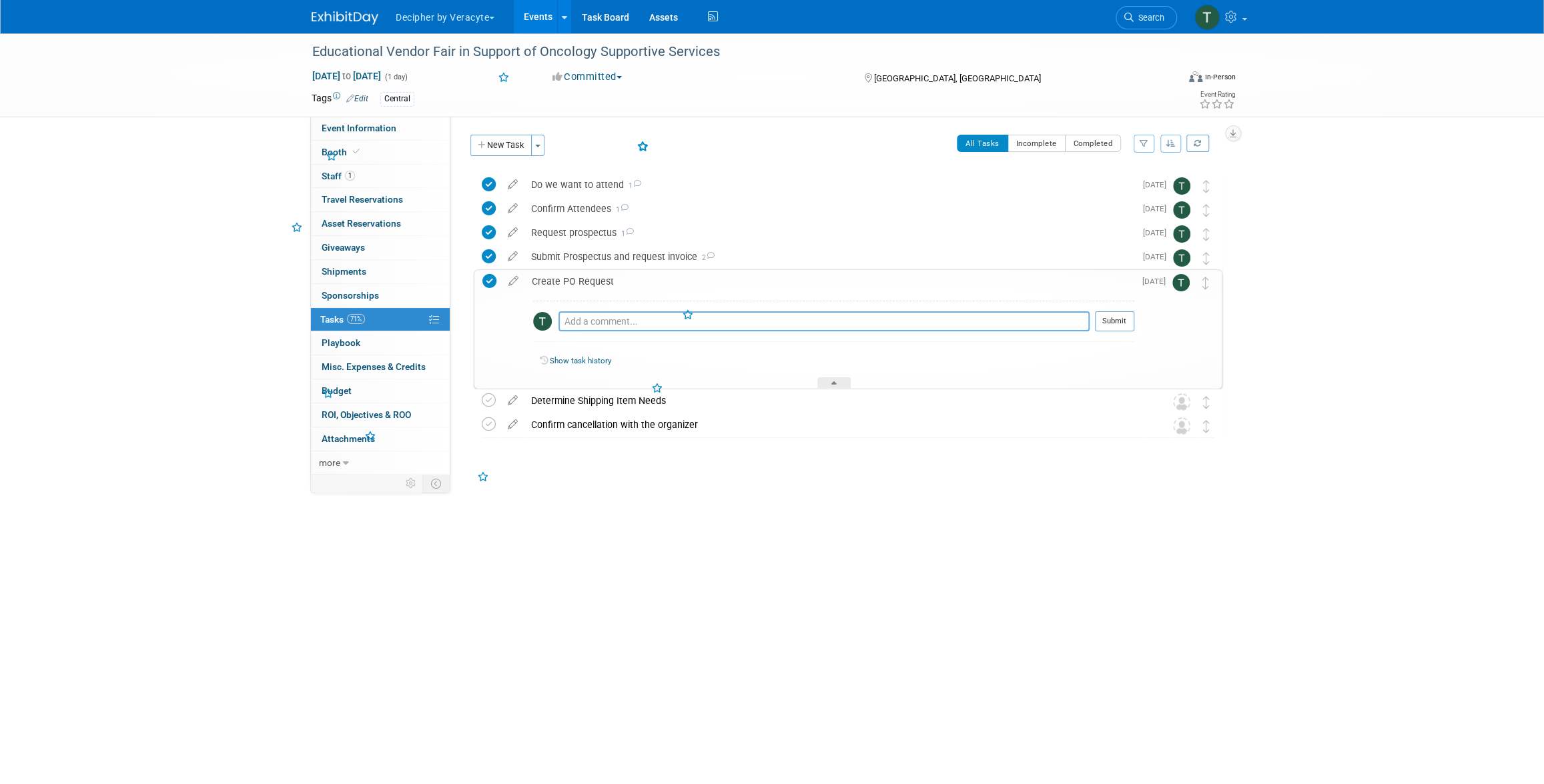
click at [599, 321] on textarea at bounding box center [824, 322] width 531 height 20
type textarea "submitted via email"
click at [1118, 327] on button "Submit" at bounding box center [1114, 322] width 39 height 20
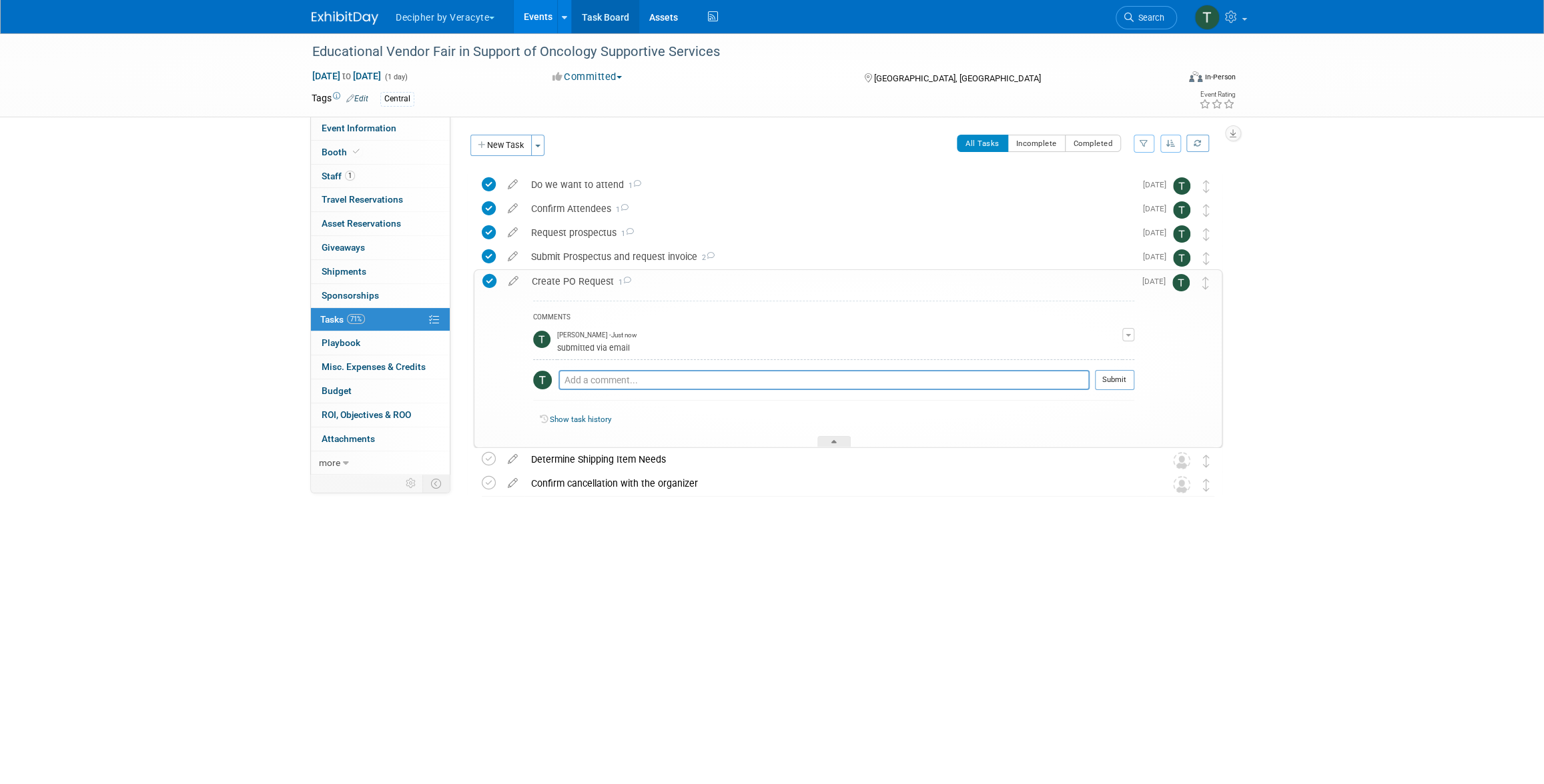
click at [620, 20] on link "Task Board" at bounding box center [605, 16] width 67 height 34
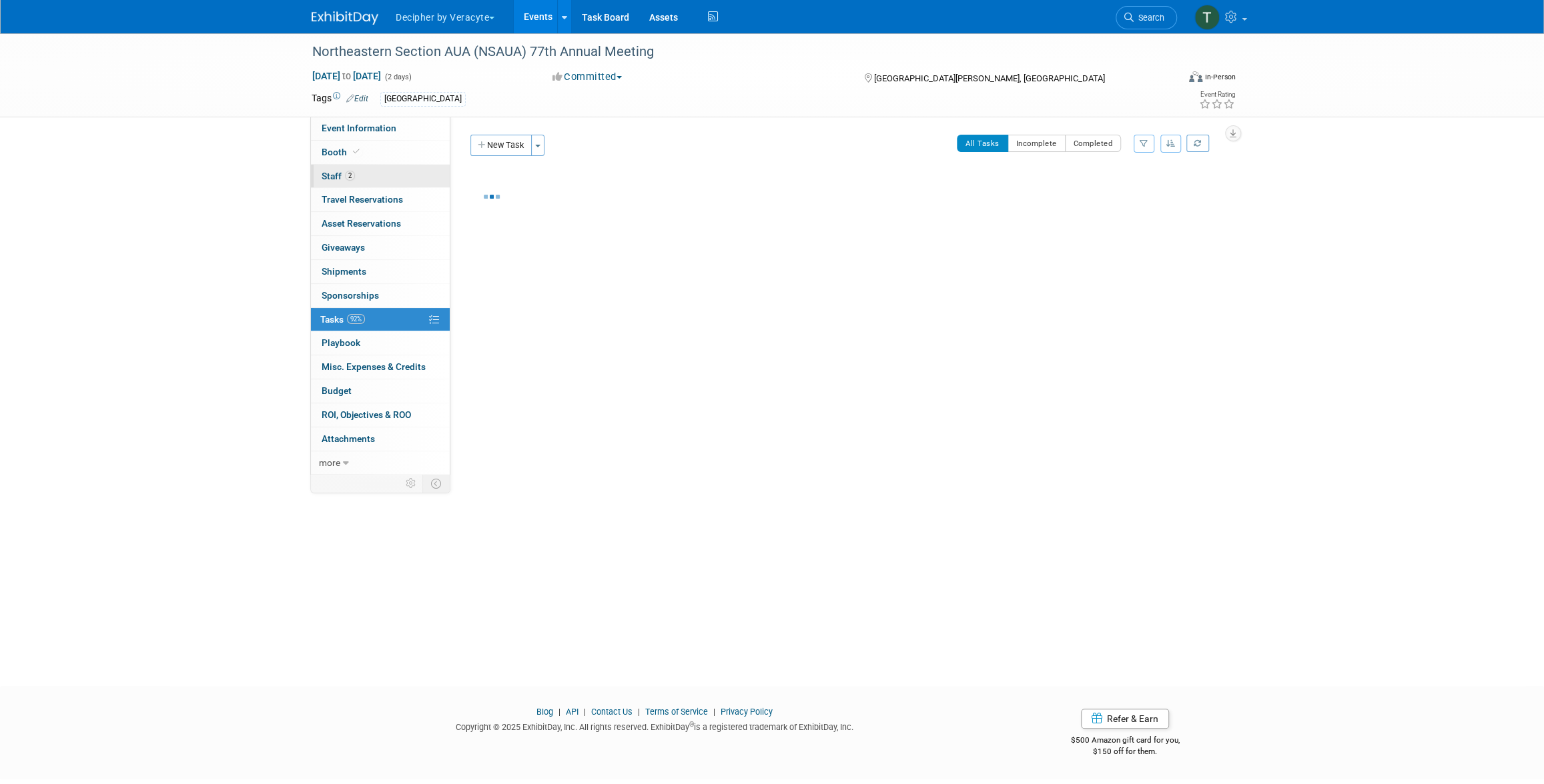
click at [345, 178] on span "2" at bounding box center [350, 176] width 10 height 10
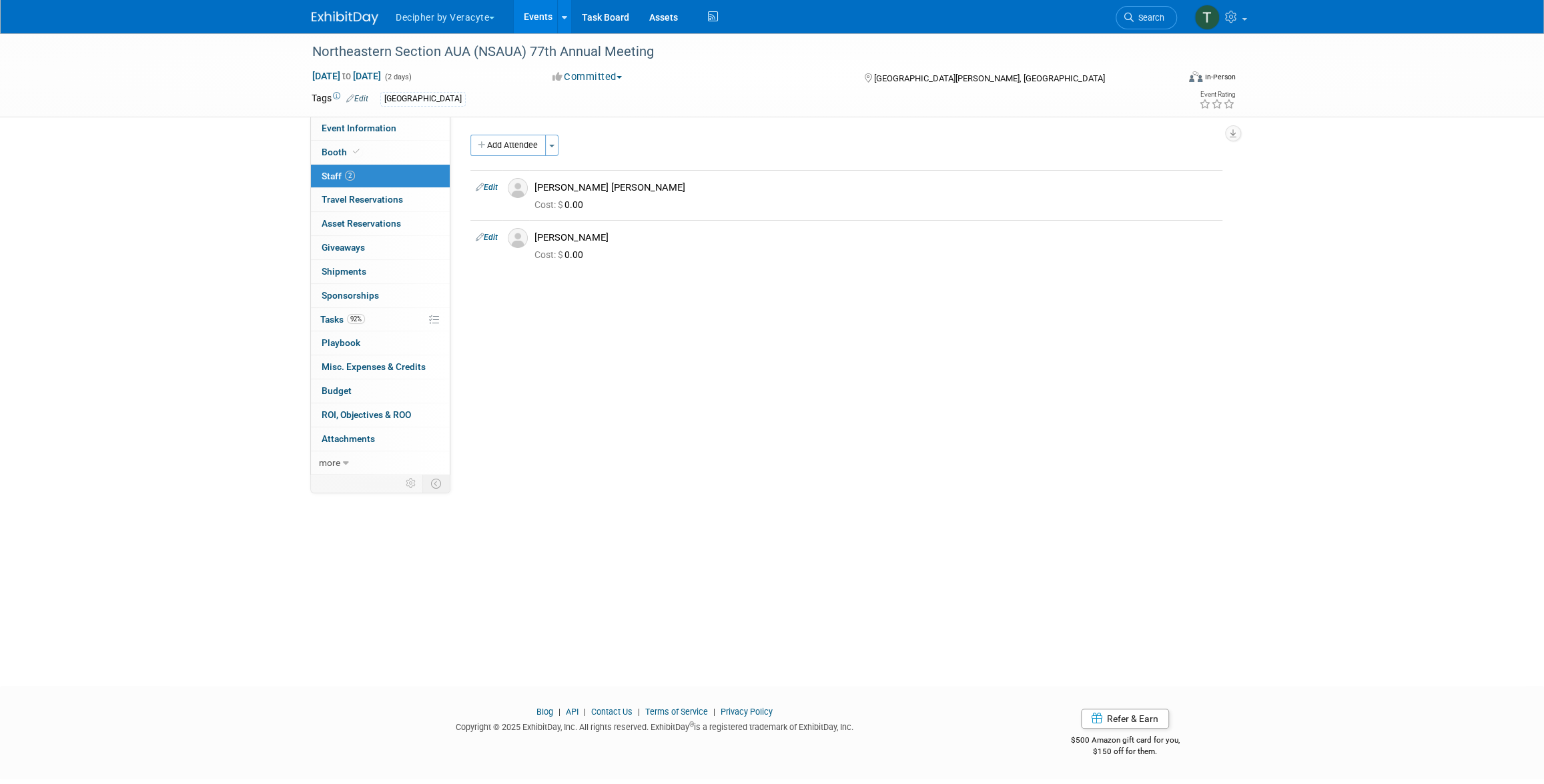
click at [423, 111] on div "Tags Edit [GEOGRAPHIC_DATA] Event Rating" at bounding box center [773, 101] width 944 height 24
click at [409, 327] on link "92% Tasks 92%" at bounding box center [381, 320] width 139 height 24
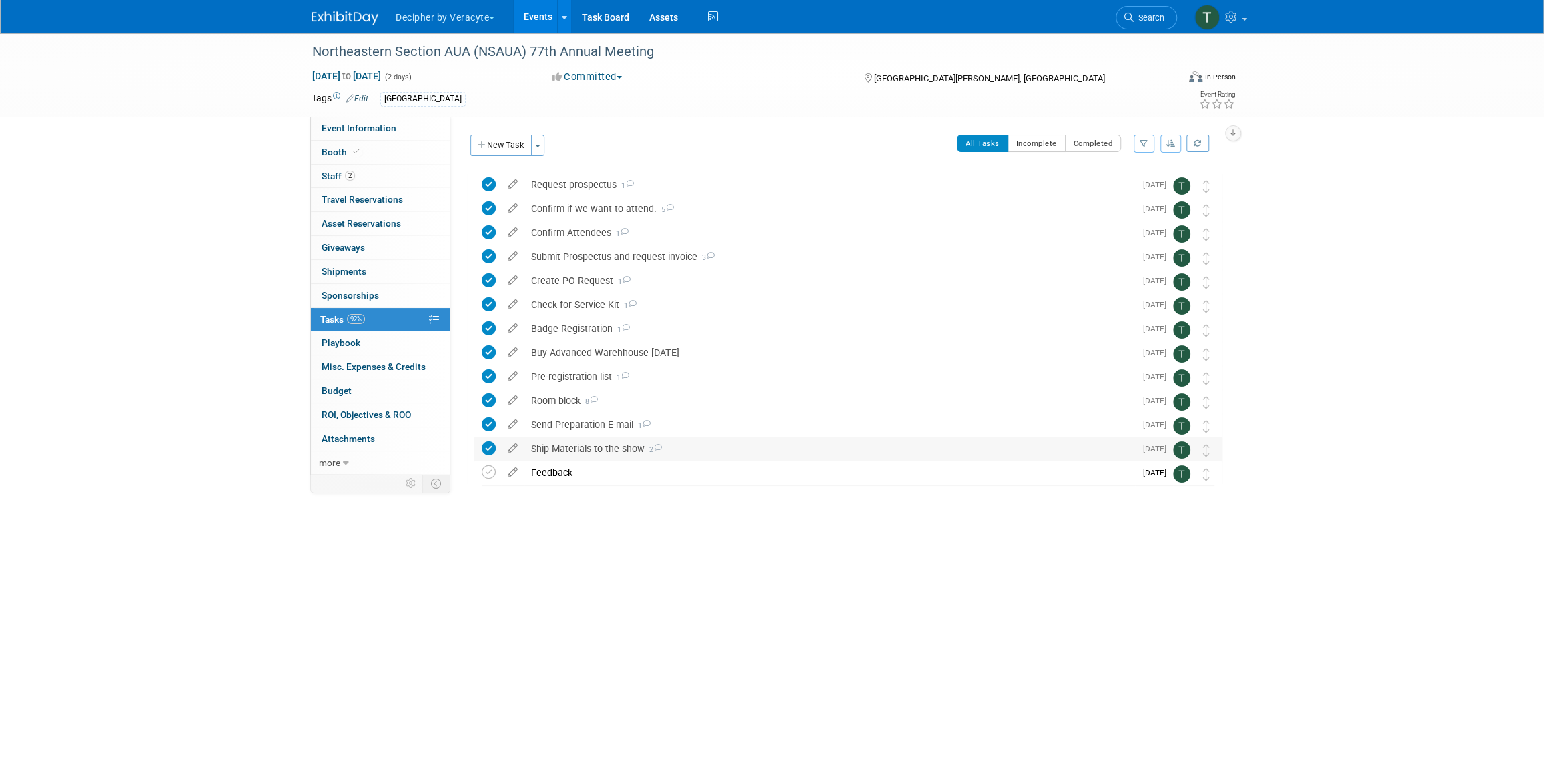
click at [589, 445] on div "Ship Materials to the show 2" at bounding box center [830, 449] width 611 height 23
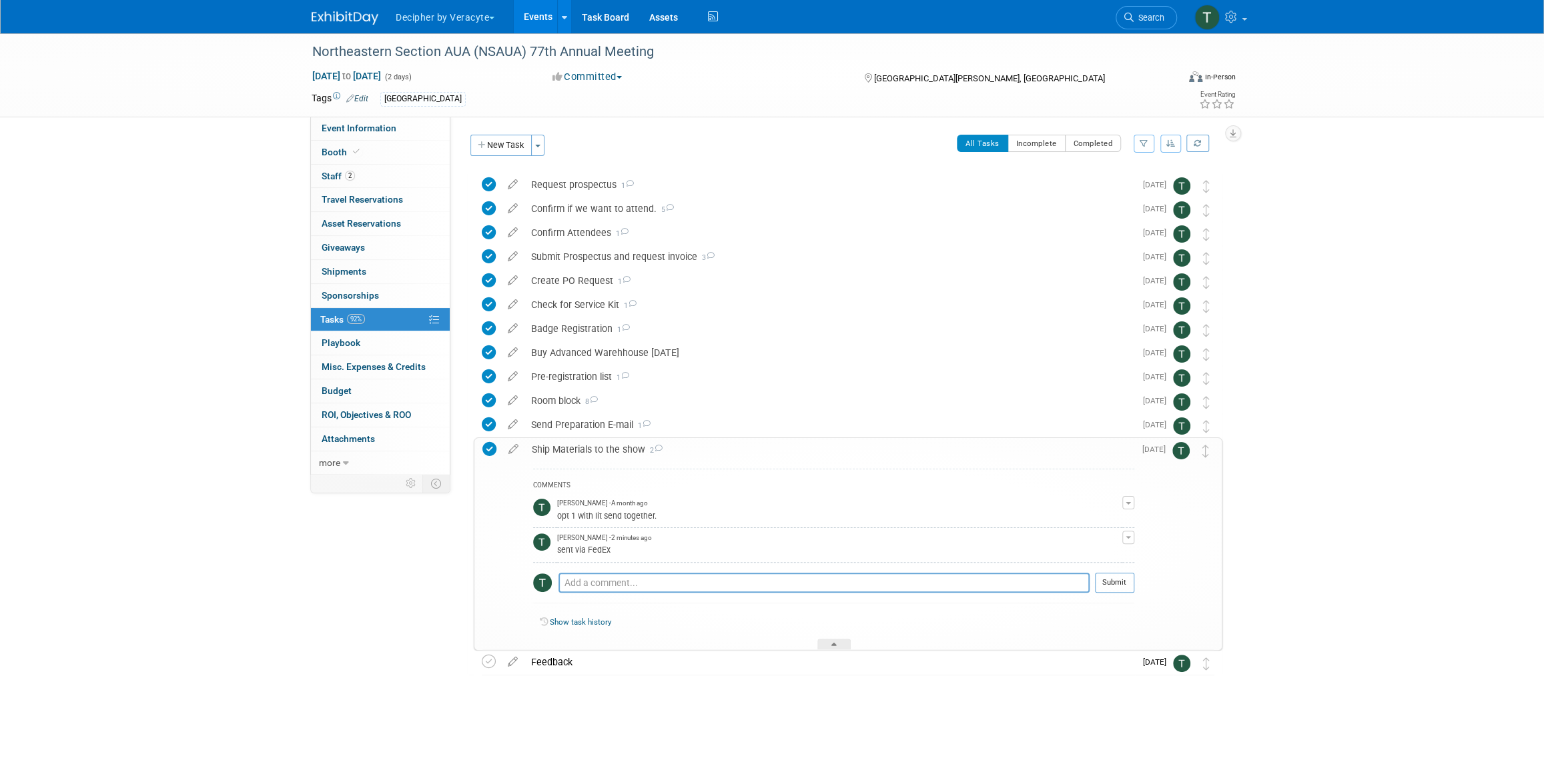
click at [692, 569] on div "COMMENTS [PERSON_NAME] - A month ago opt 1 with lit send together. Edit Comment…" at bounding box center [833, 539] width 601 height 142
click at [696, 583] on textarea at bounding box center [824, 583] width 531 height 20
paste textarea "1ZC4485E0124394022"
type textarea "TN: 1ZC4485E0124394022"
click at [1109, 583] on button "Submit" at bounding box center [1114, 583] width 39 height 20
